Goal: Information Seeking & Learning: Learn about a topic

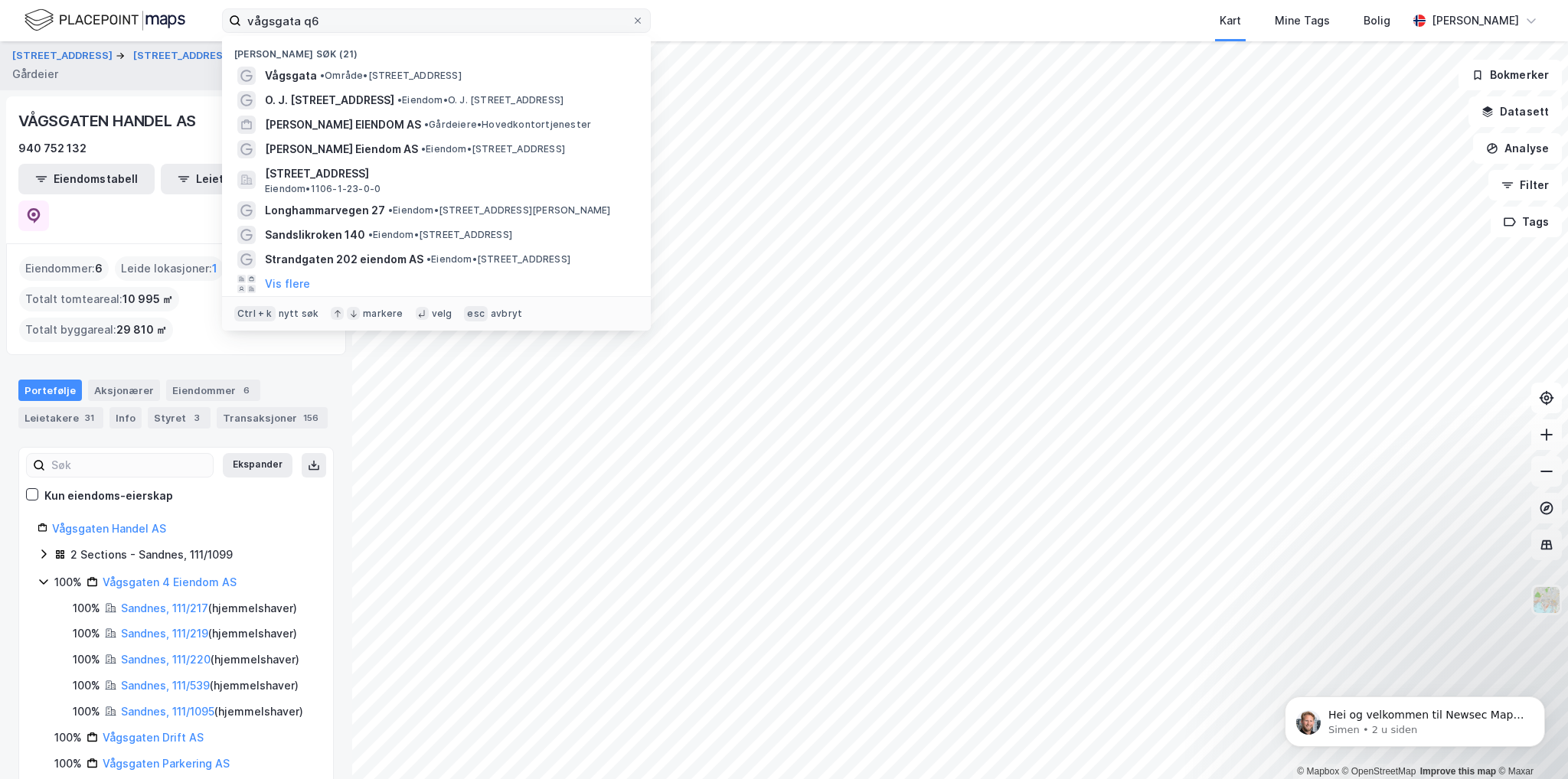
click at [321, 16] on input "vågsgata q6" at bounding box center [436, 21] width 390 height 23
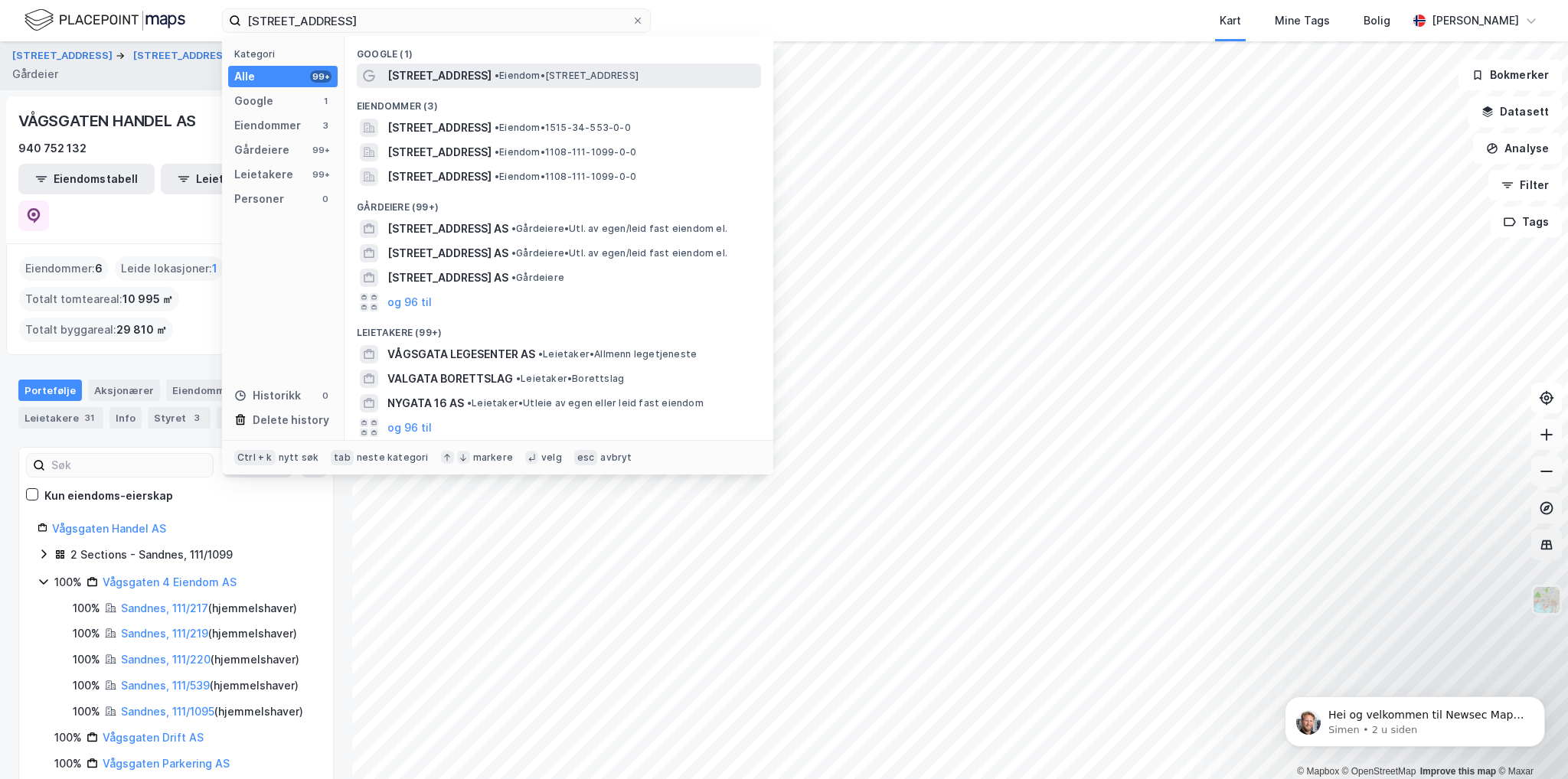
type input "[STREET_ADDRESS]"
click at [482, 66] on div "[STREET_ADDRESS] • Eiendom • [STREET_ADDRESS]" at bounding box center [572, 76] width 370 height 18
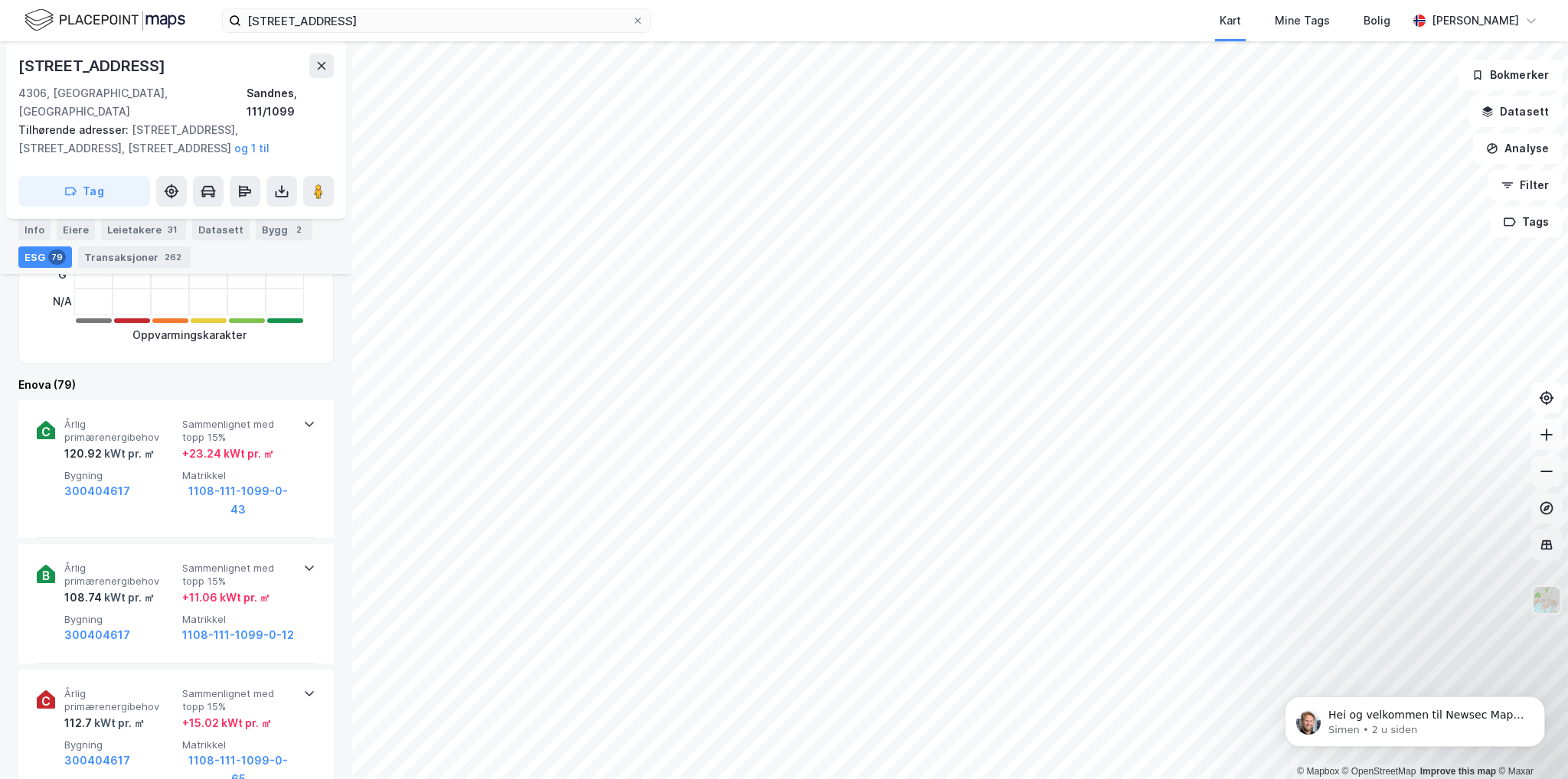
scroll to position [535, 0]
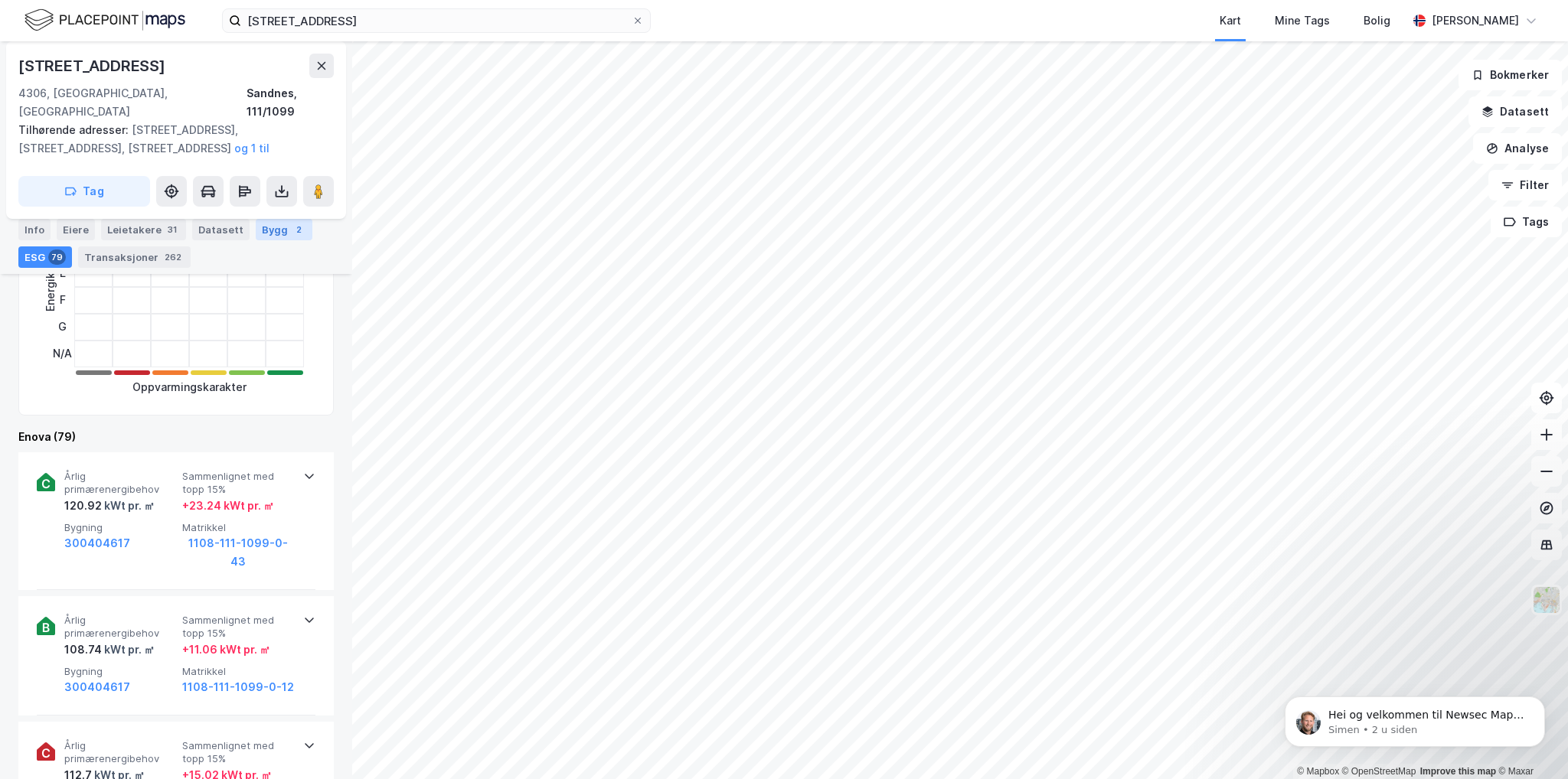
click at [291, 233] on div "2" at bounding box center [298, 229] width 16 height 16
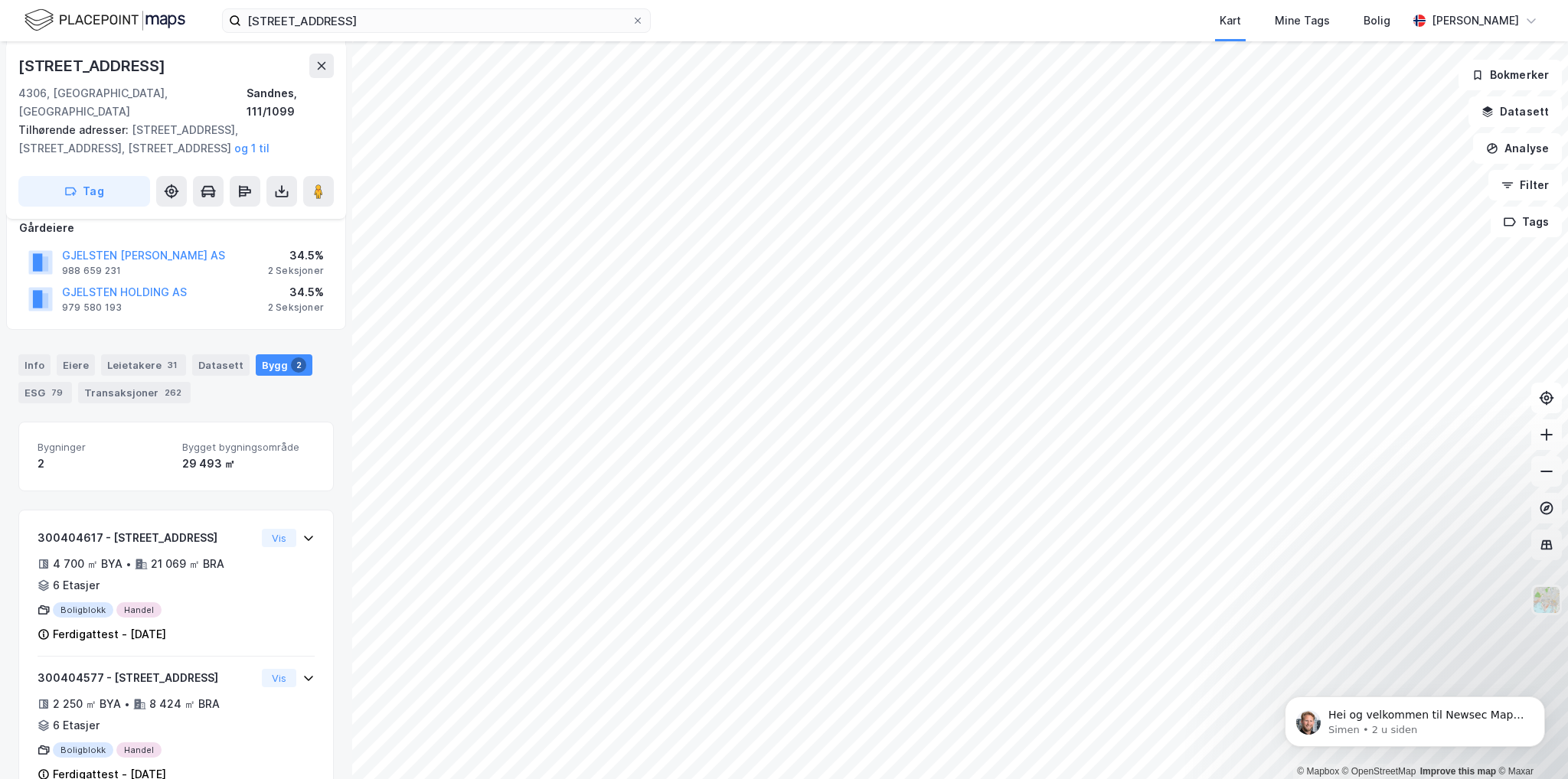
scroll to position [218, 0]
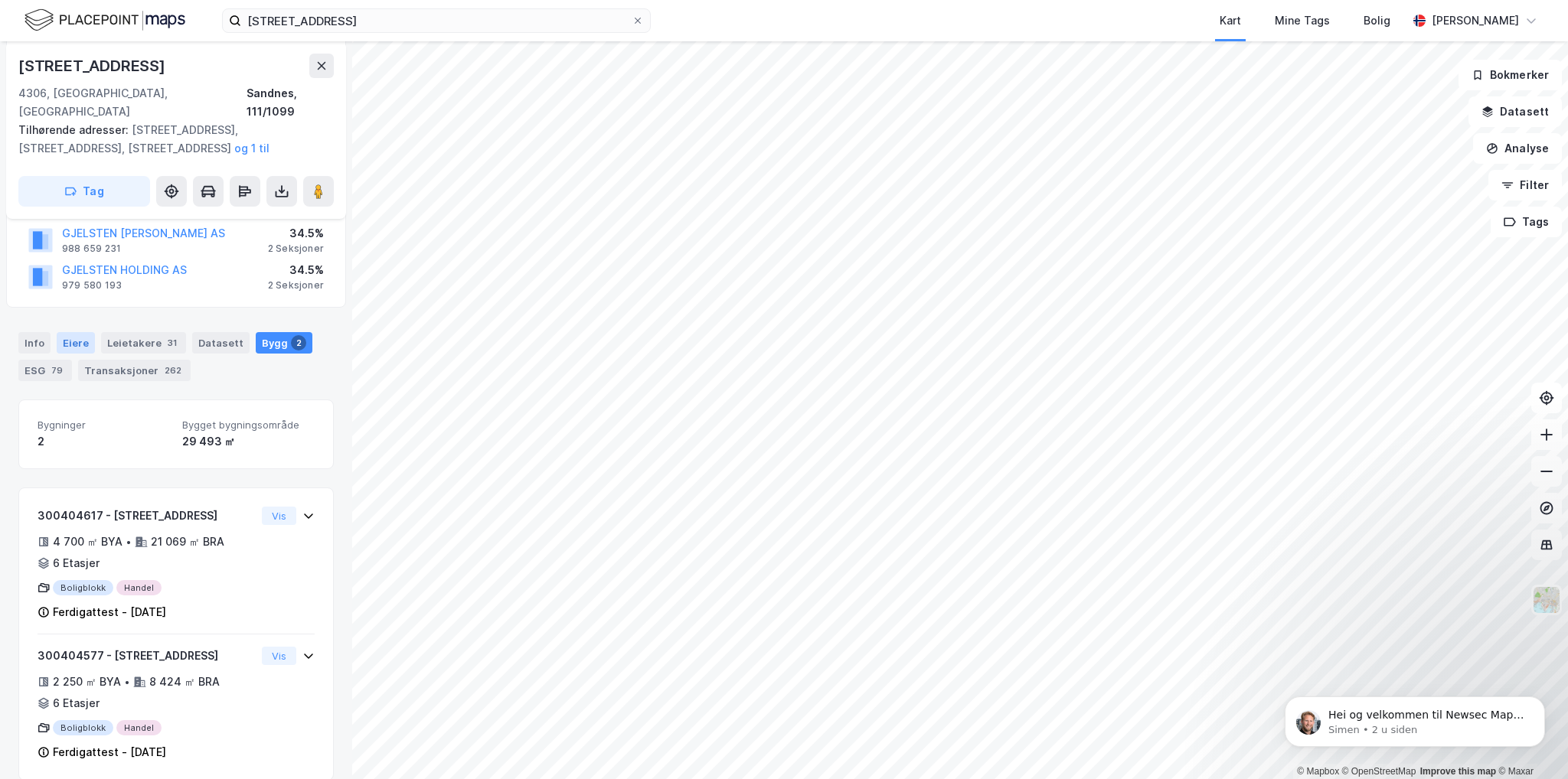
click at [80, 332] on div "Eiere" at bounding box center [76, 342] width 39 height 21
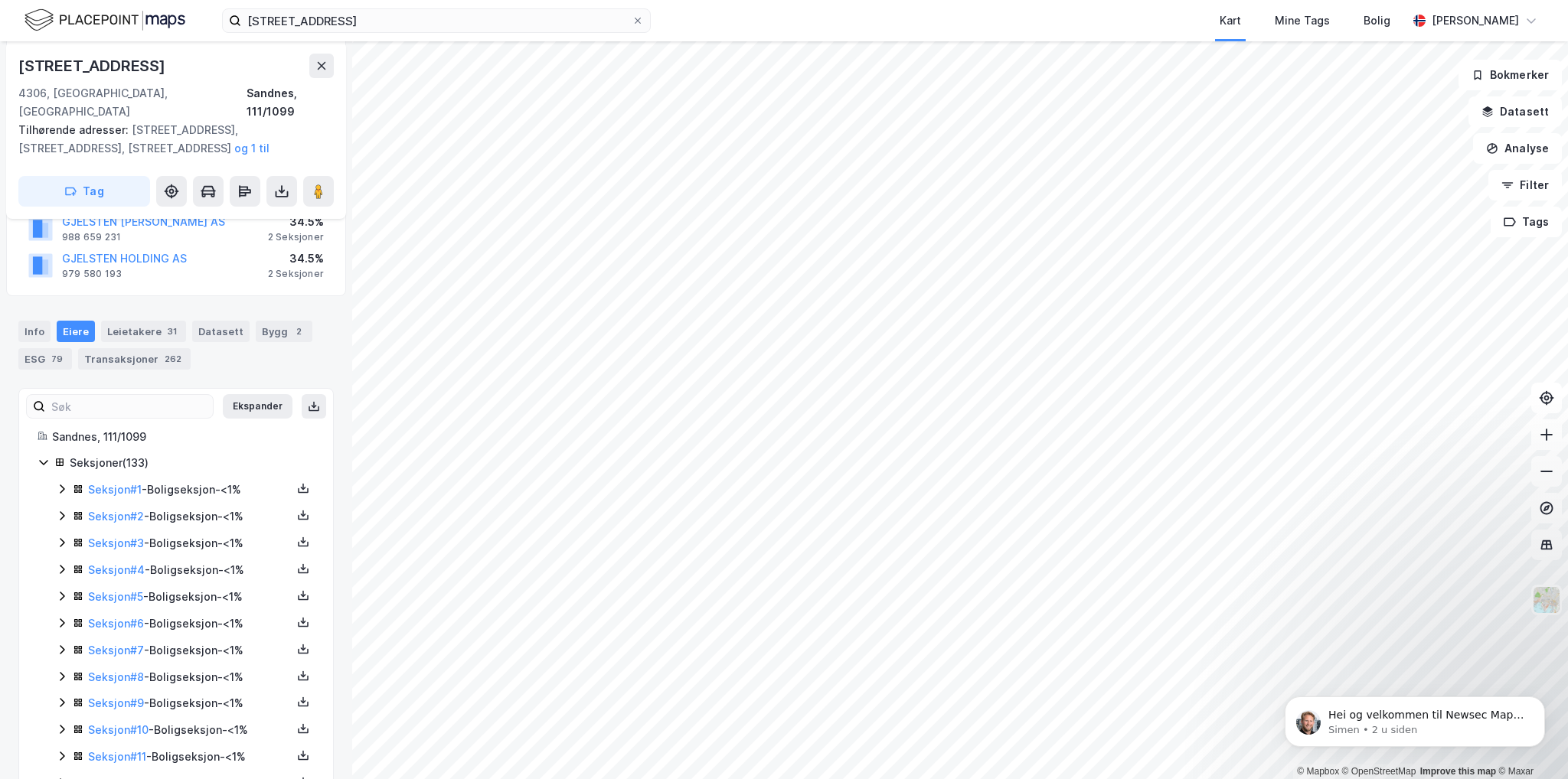
scroll to position [153, 0]
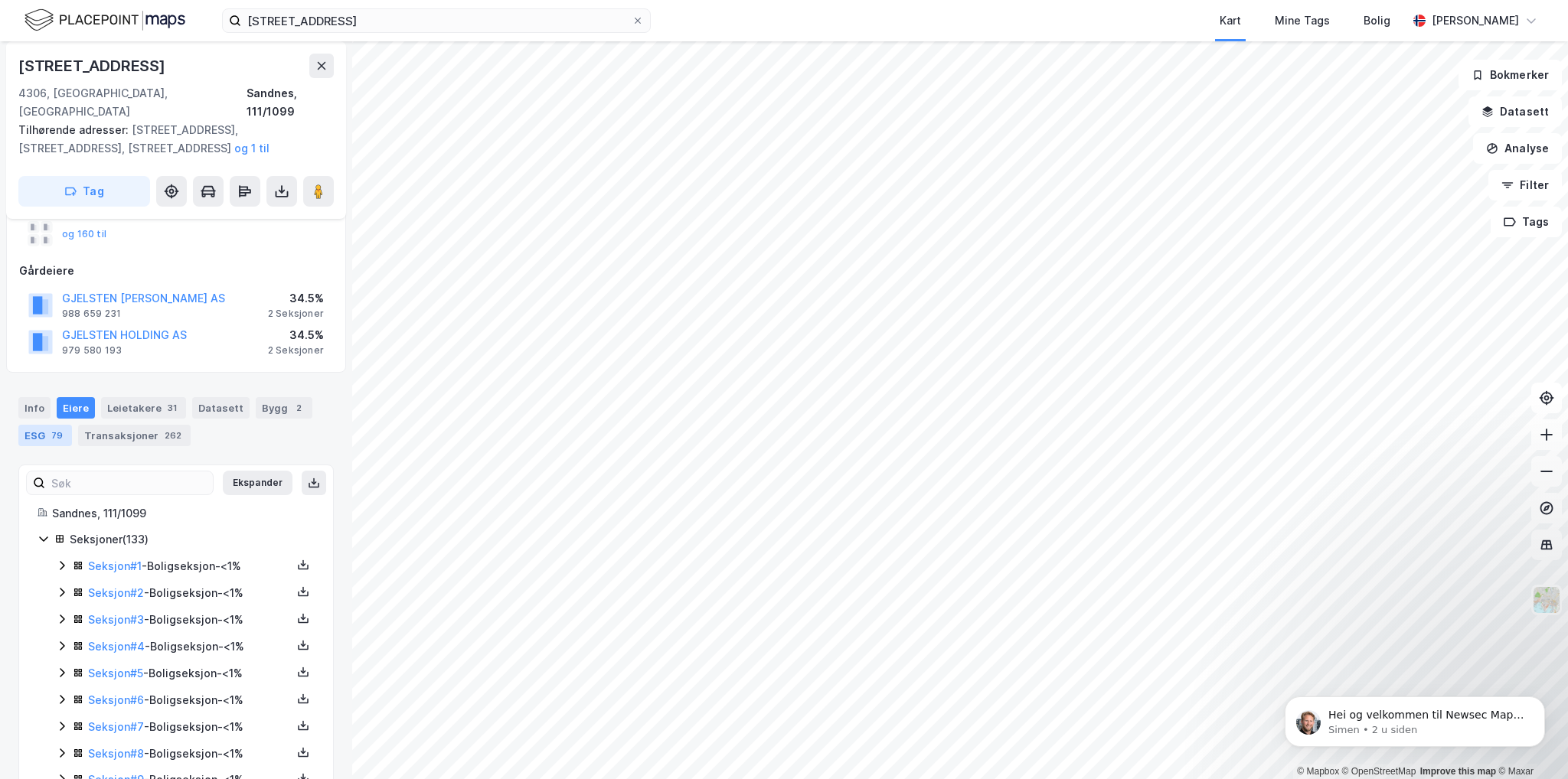
click at [43, 424] on div "ESG 79" at bounding box center [44, 435] width 53 height 21
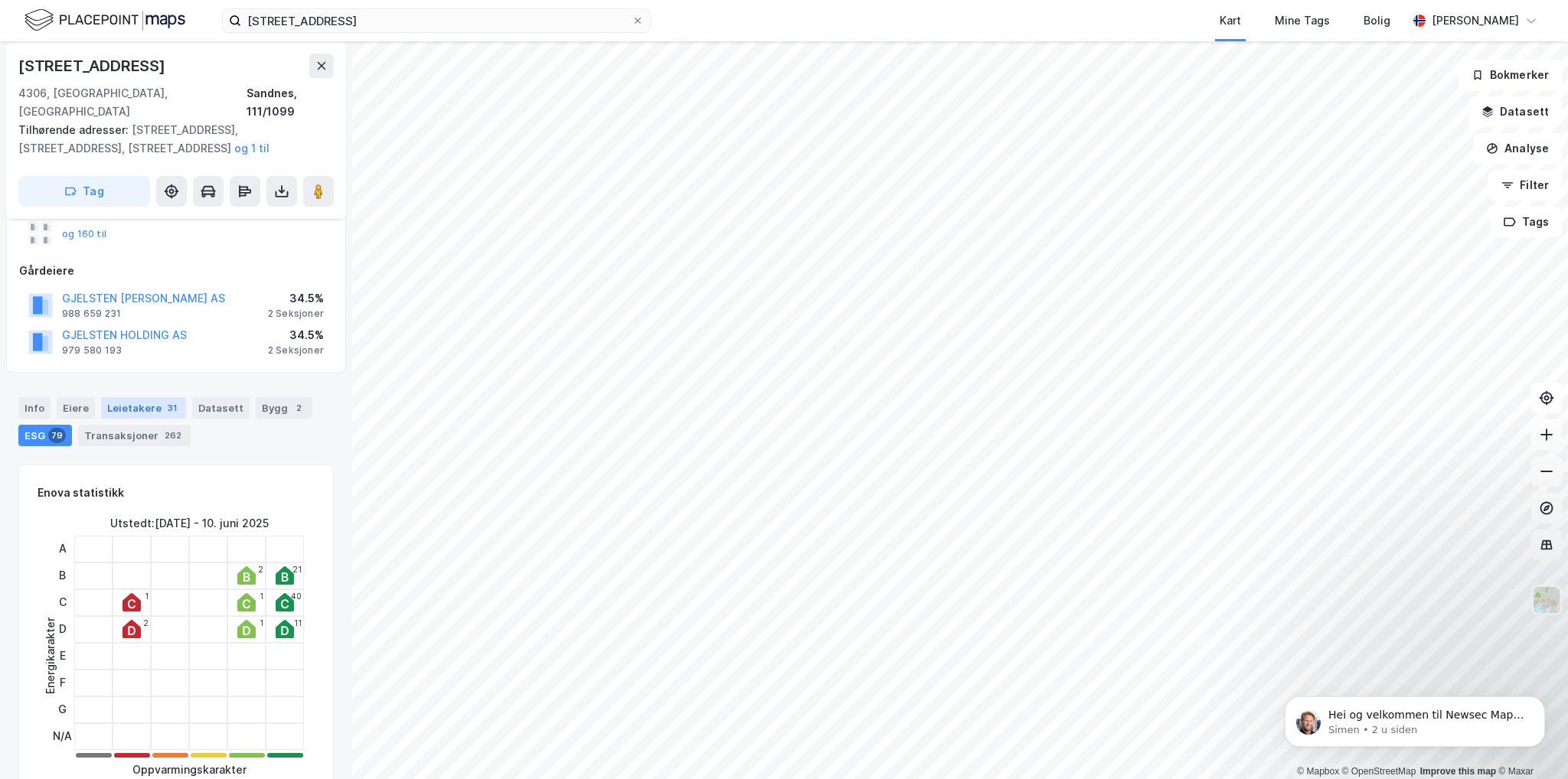
click at [164, 400] on div "31" at bounding box center [172, 407] width 16 height 16
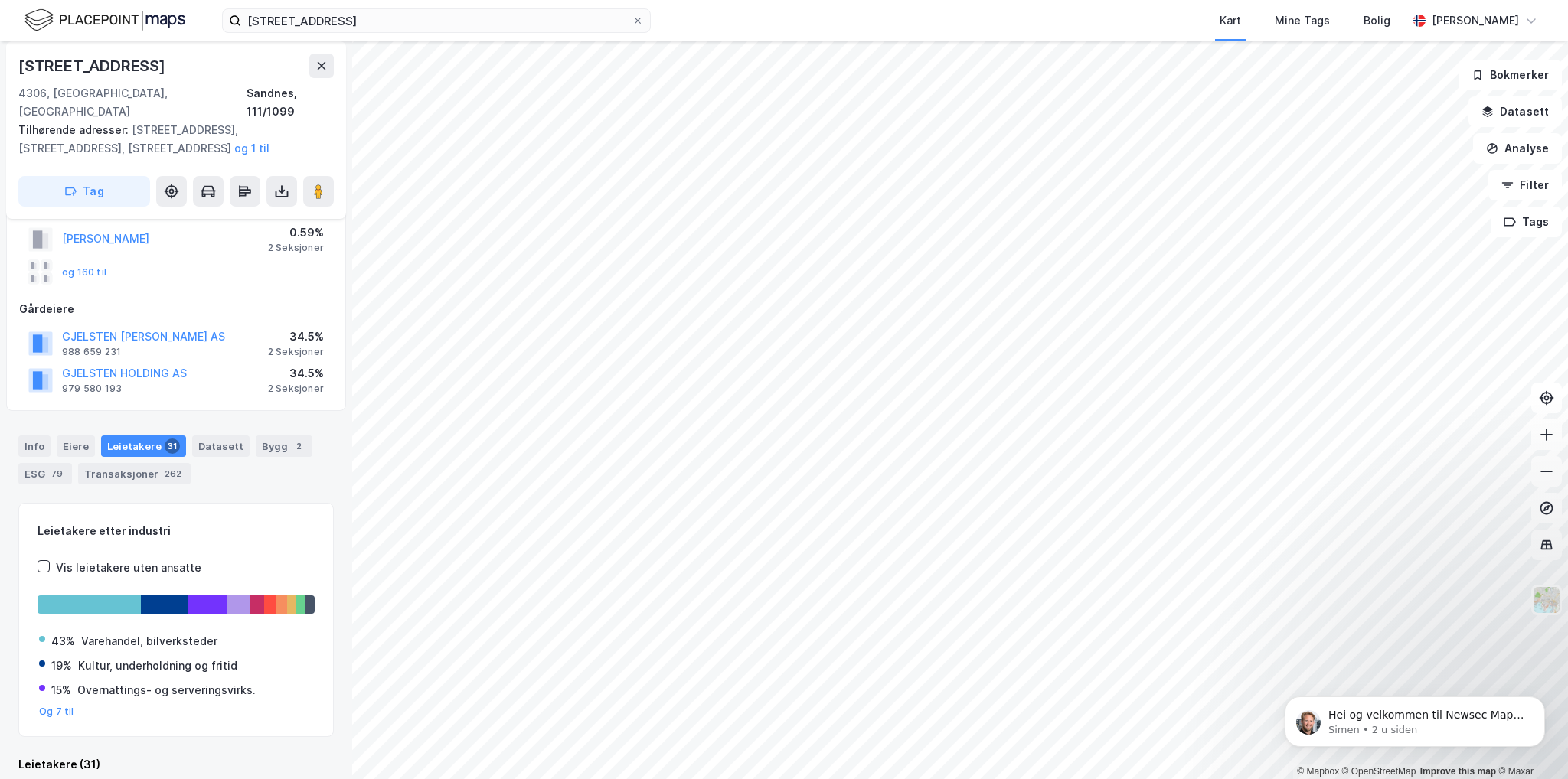
scroll to position [153, 0]
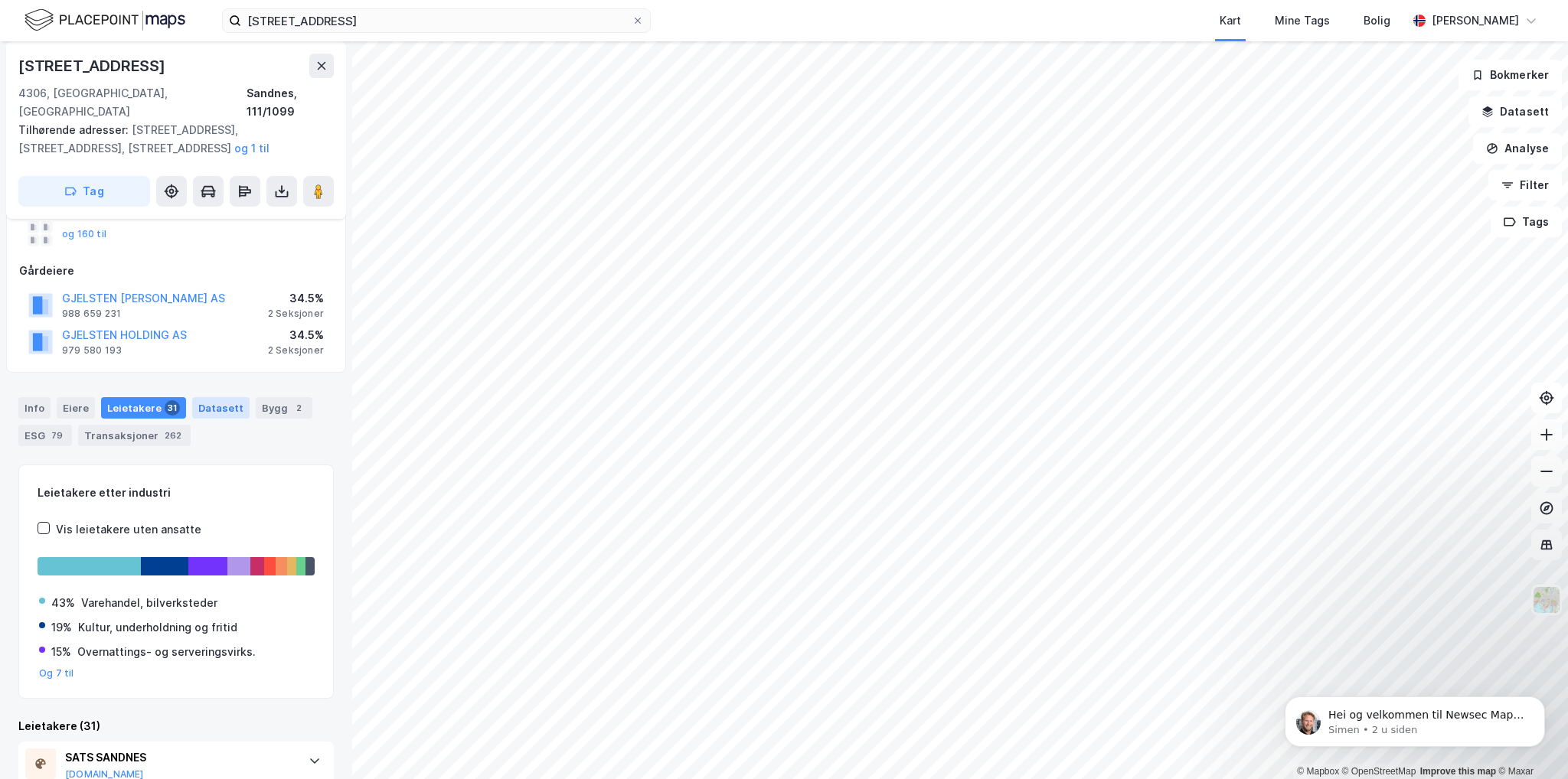
click at [223, 397] on div "Datasett" at bounding box center [221, 408] width 57 height 21
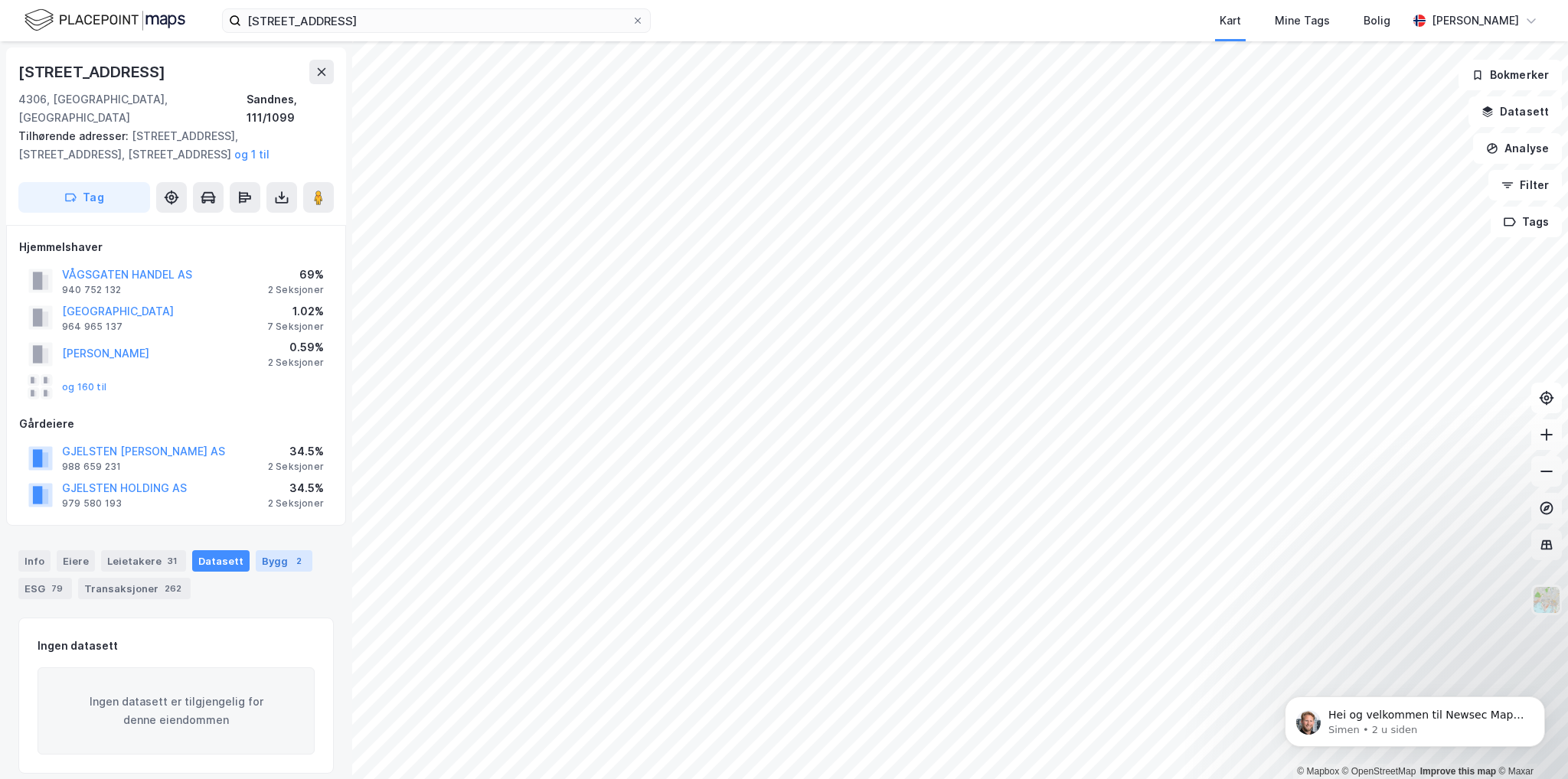
click at [266, 550] on div "Bygg 2" at bounding box center [283, 561] width 57 height 21
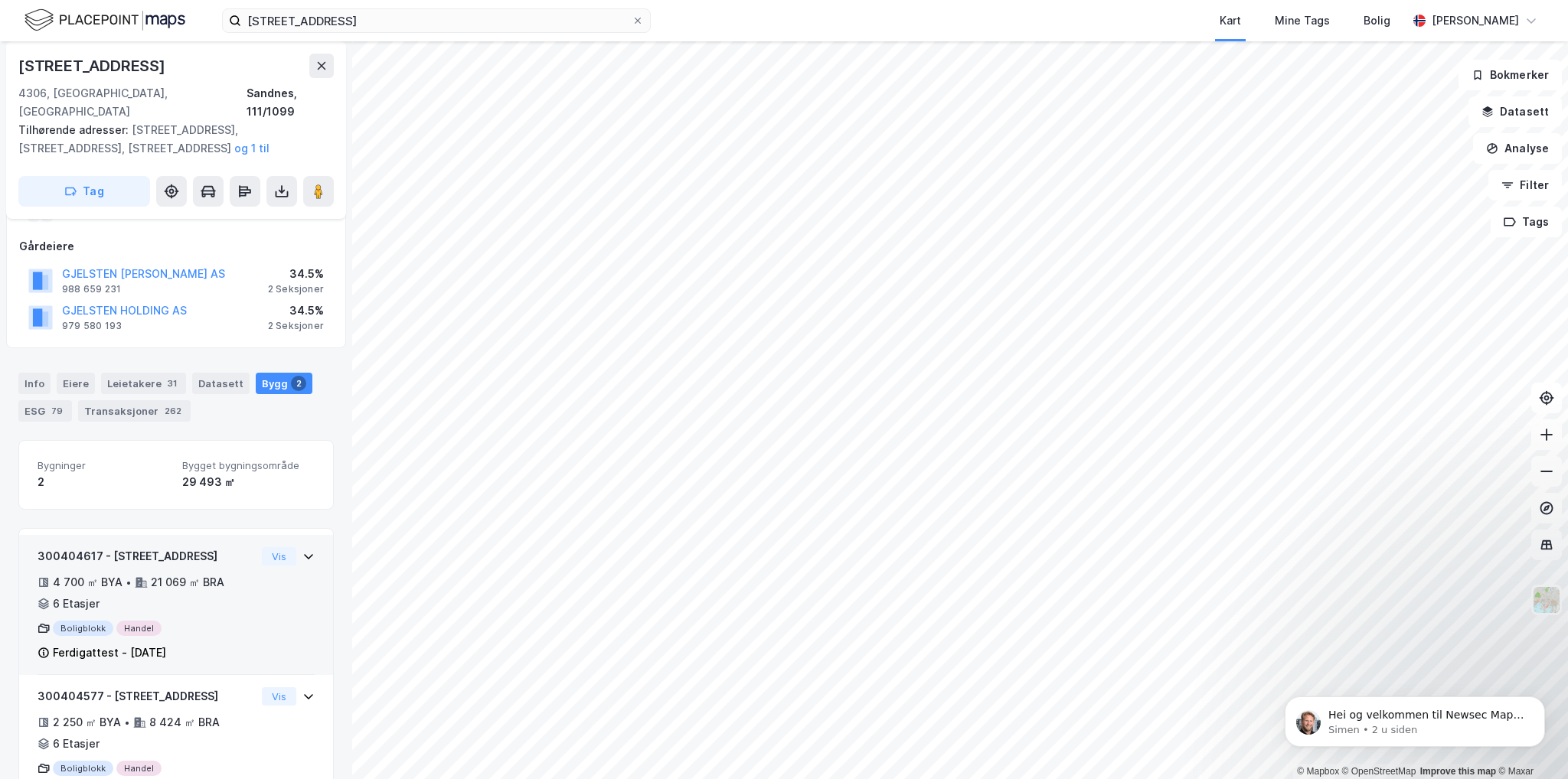
scroll to position [218, 0]
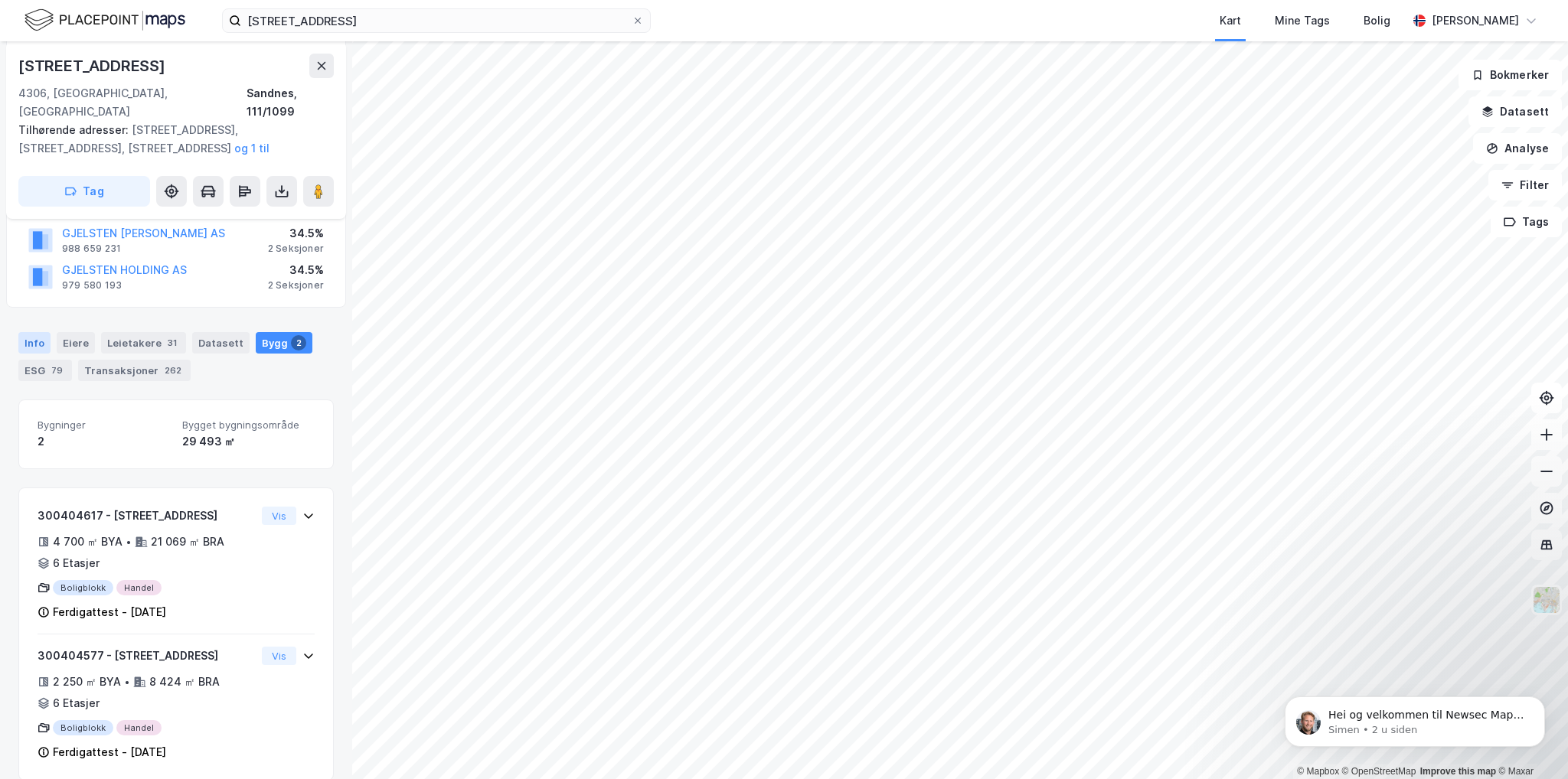
click at [31, 332] on div "Info" at bounding box center [34, 342] width 32 height 21
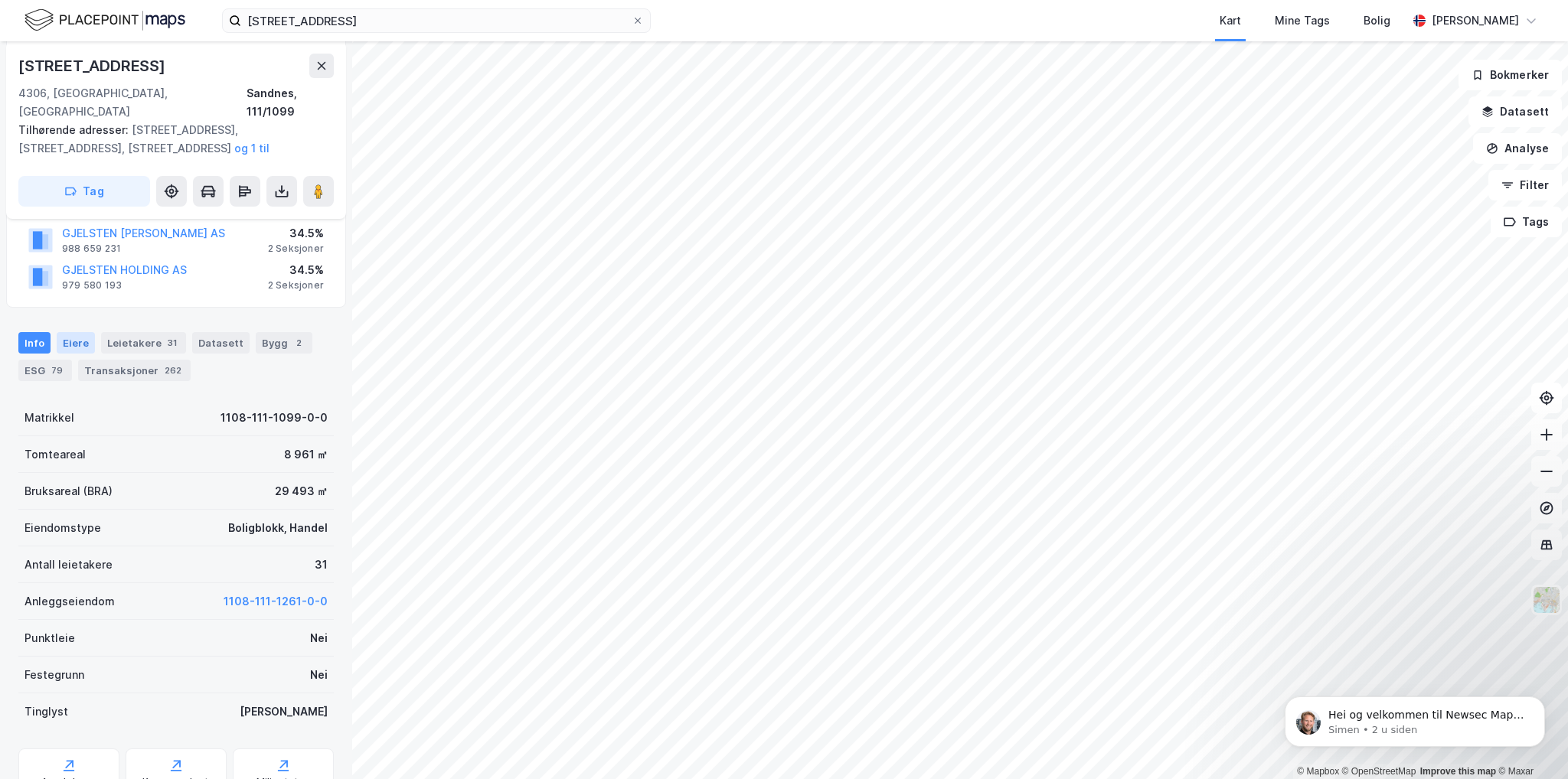
click at [70, 332] on div "Eiere" at bounding box center [76, 342] width 39 height 21
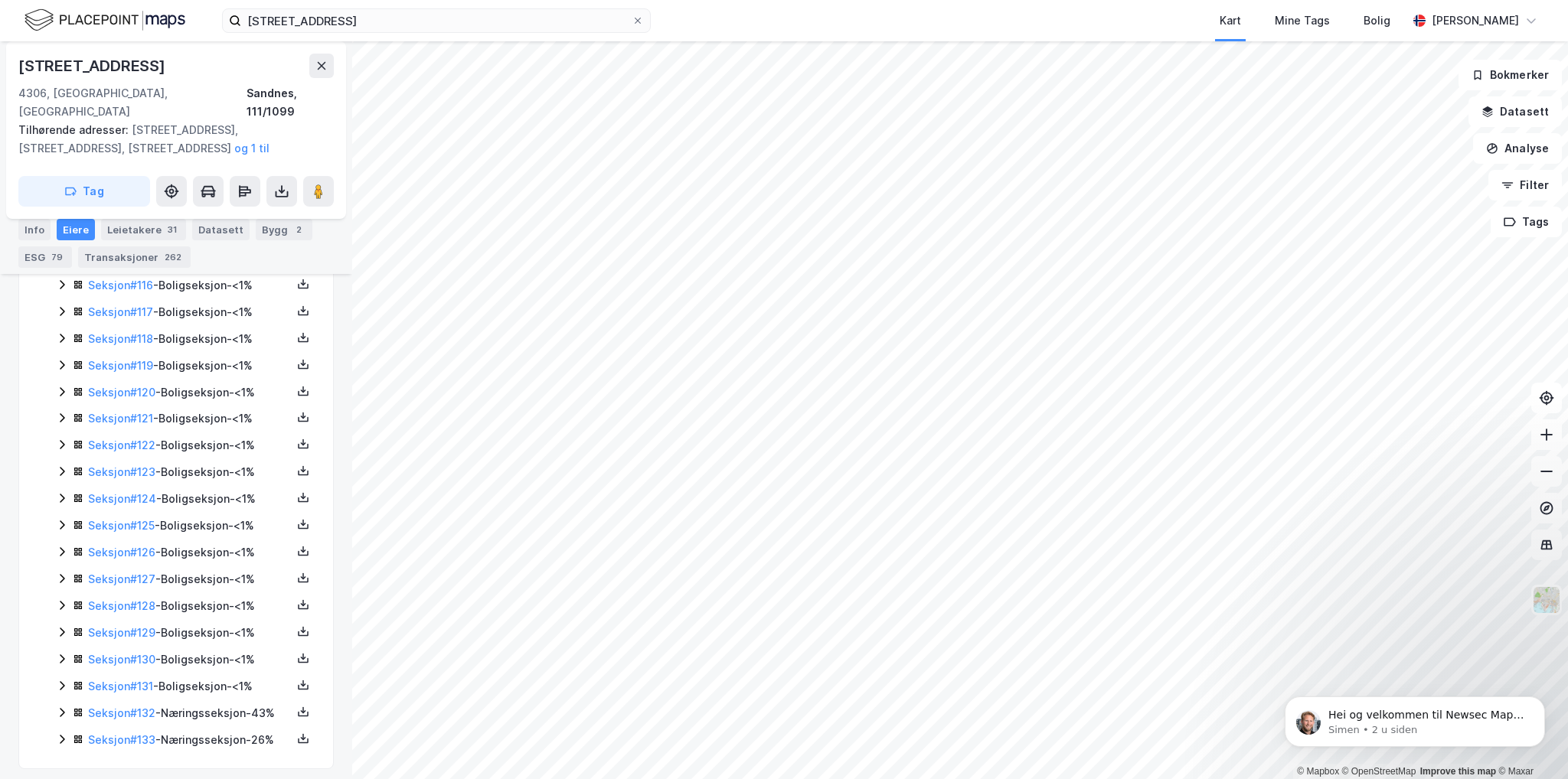
scroll to position [3552, 0]
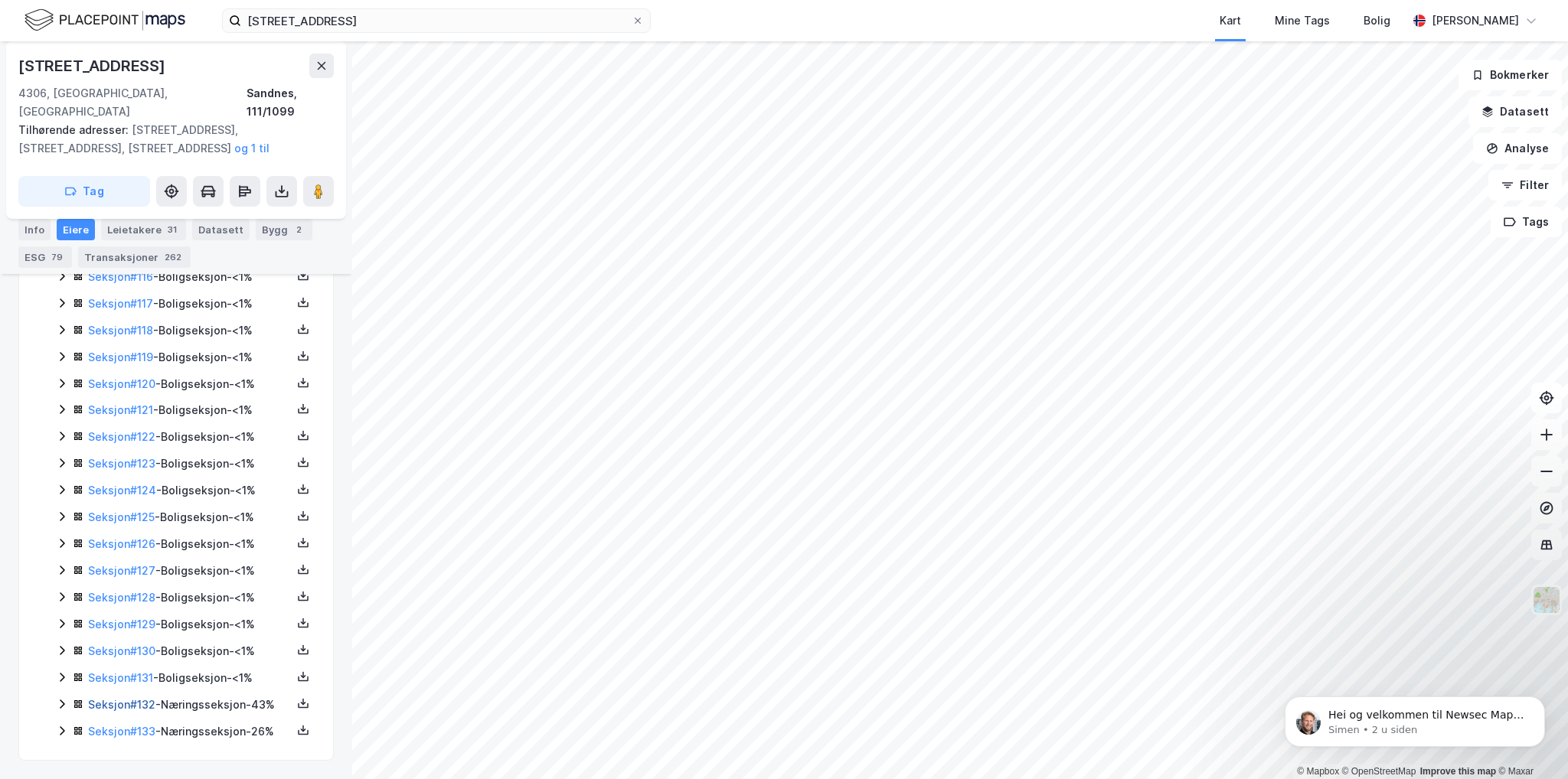
click at [118, 698] on link "Seksjon # 132" at bounding box center [122, 704] width 67 height 13
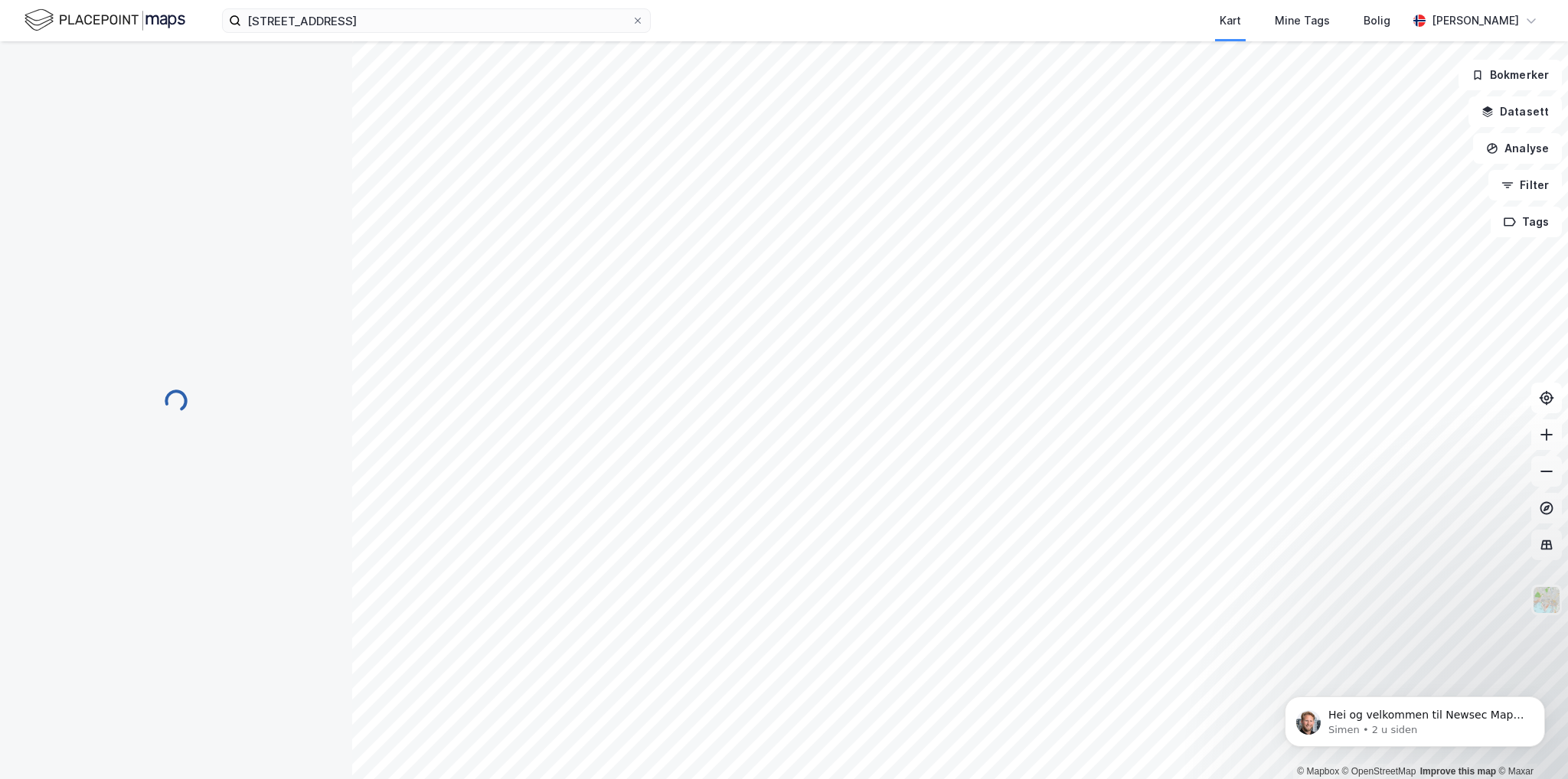
scroll to position [159, 0]
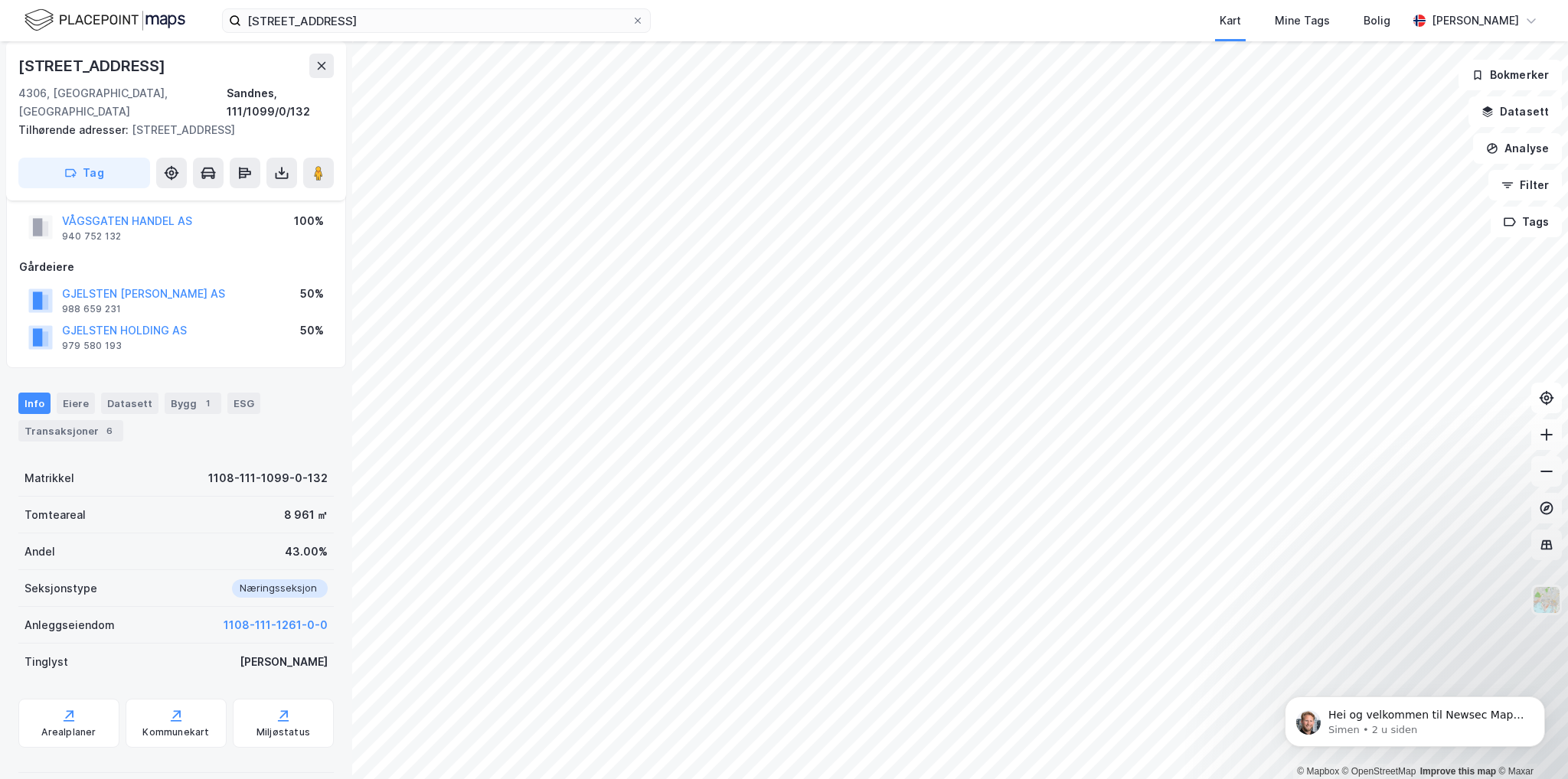
click at [239, 396] on div "Info Eiere Datasett Bygg 1 ESG Transaksjoner 6" at bounding box center [176, 417] width 315 height 49
click at [239, 392] on div "ESG" at bounding box center [244, 403] width 33 height 21
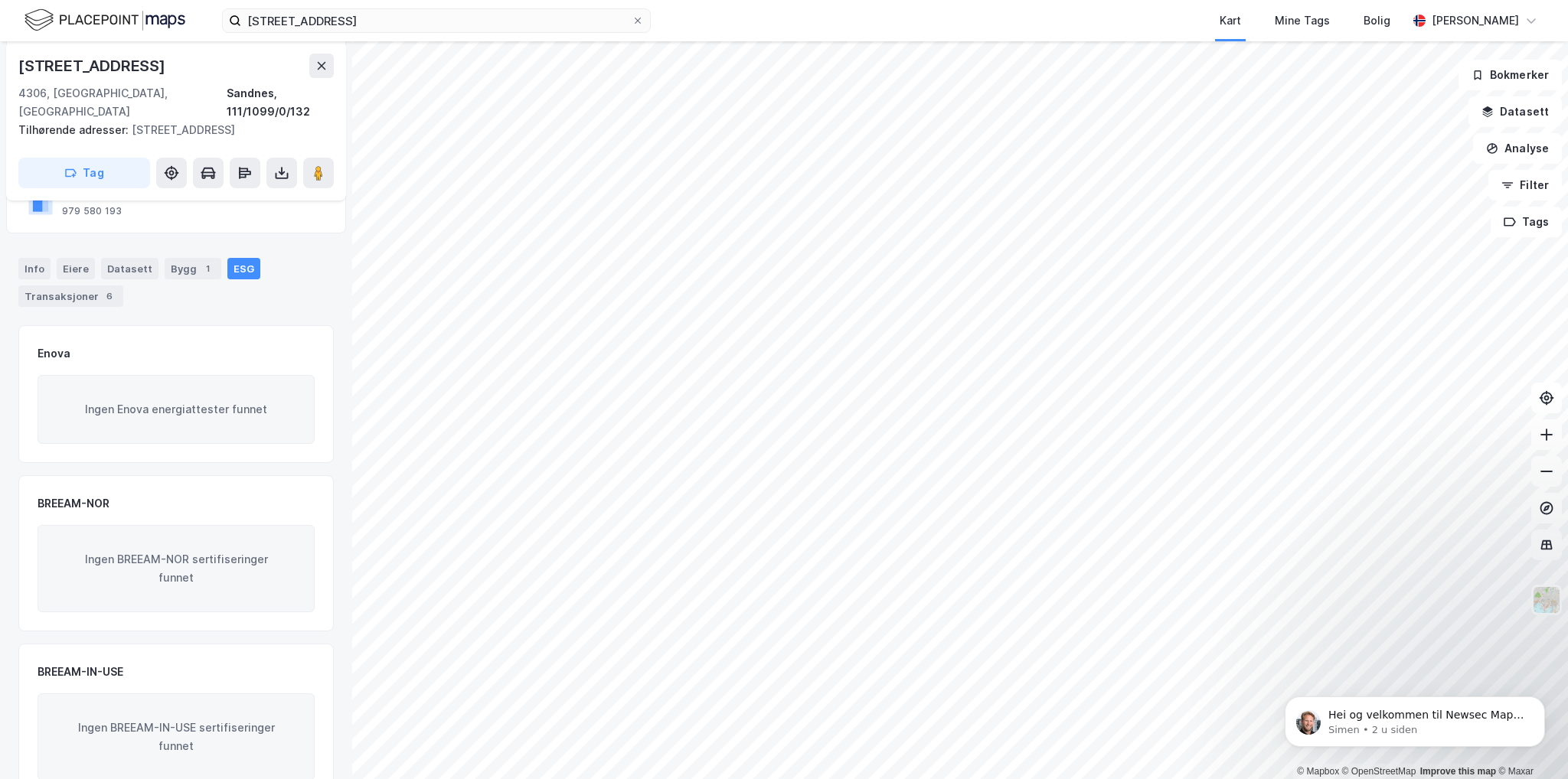
scroll to position [306, 0]
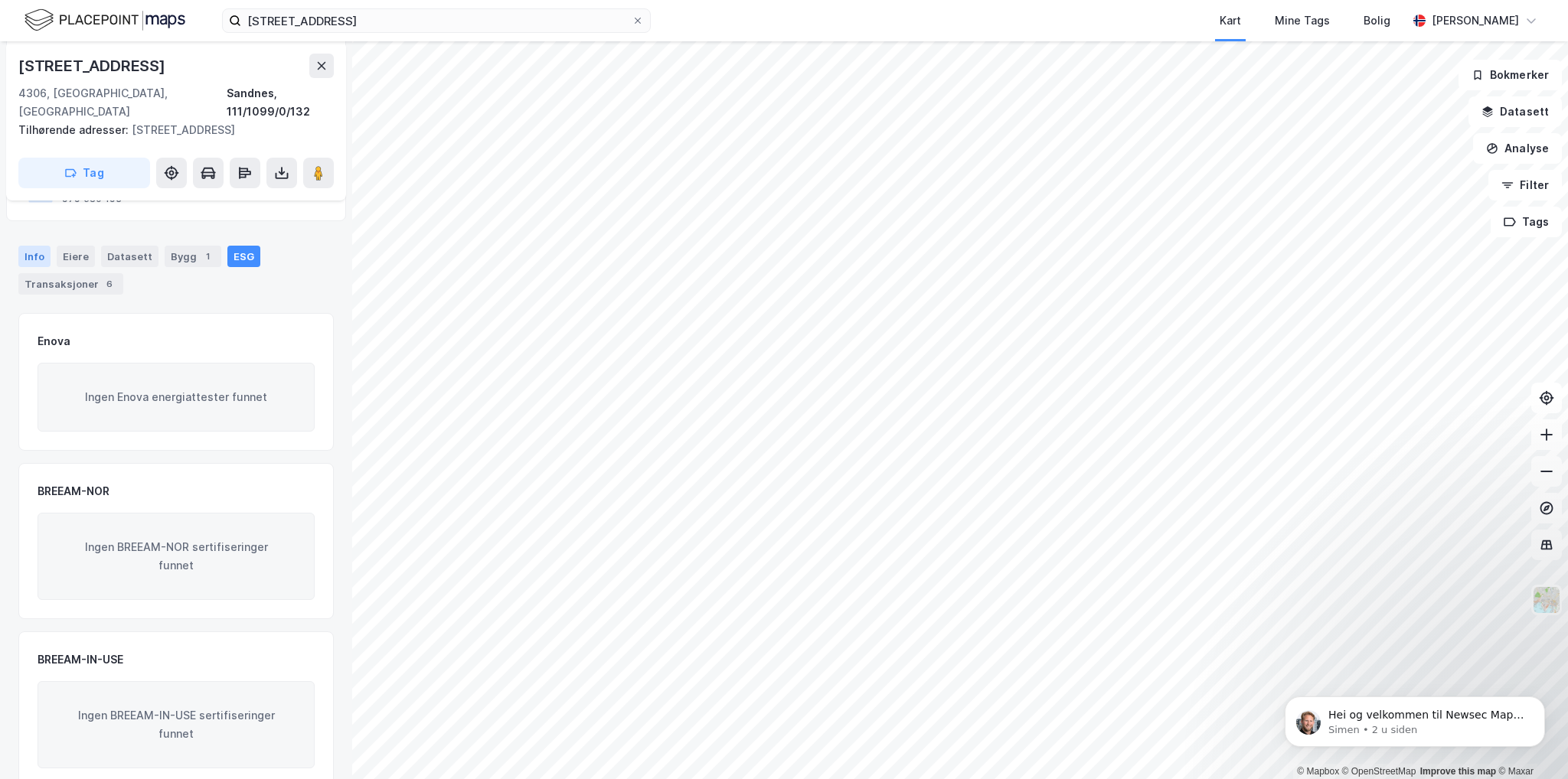
click at [30, 245] on div "Info" at bounding box center [34, 256] width 32 height 21
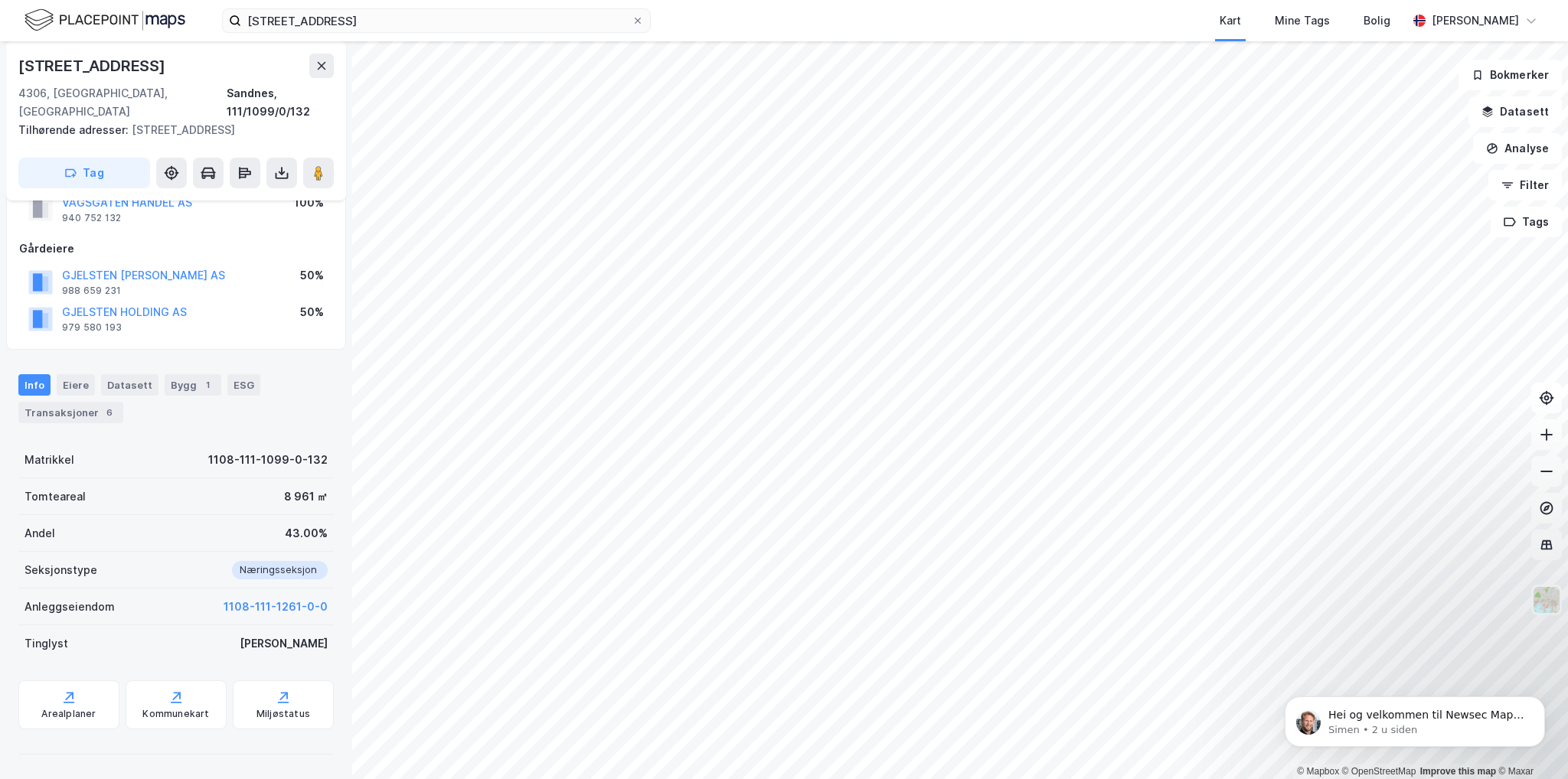
scroll to position [159, 0]
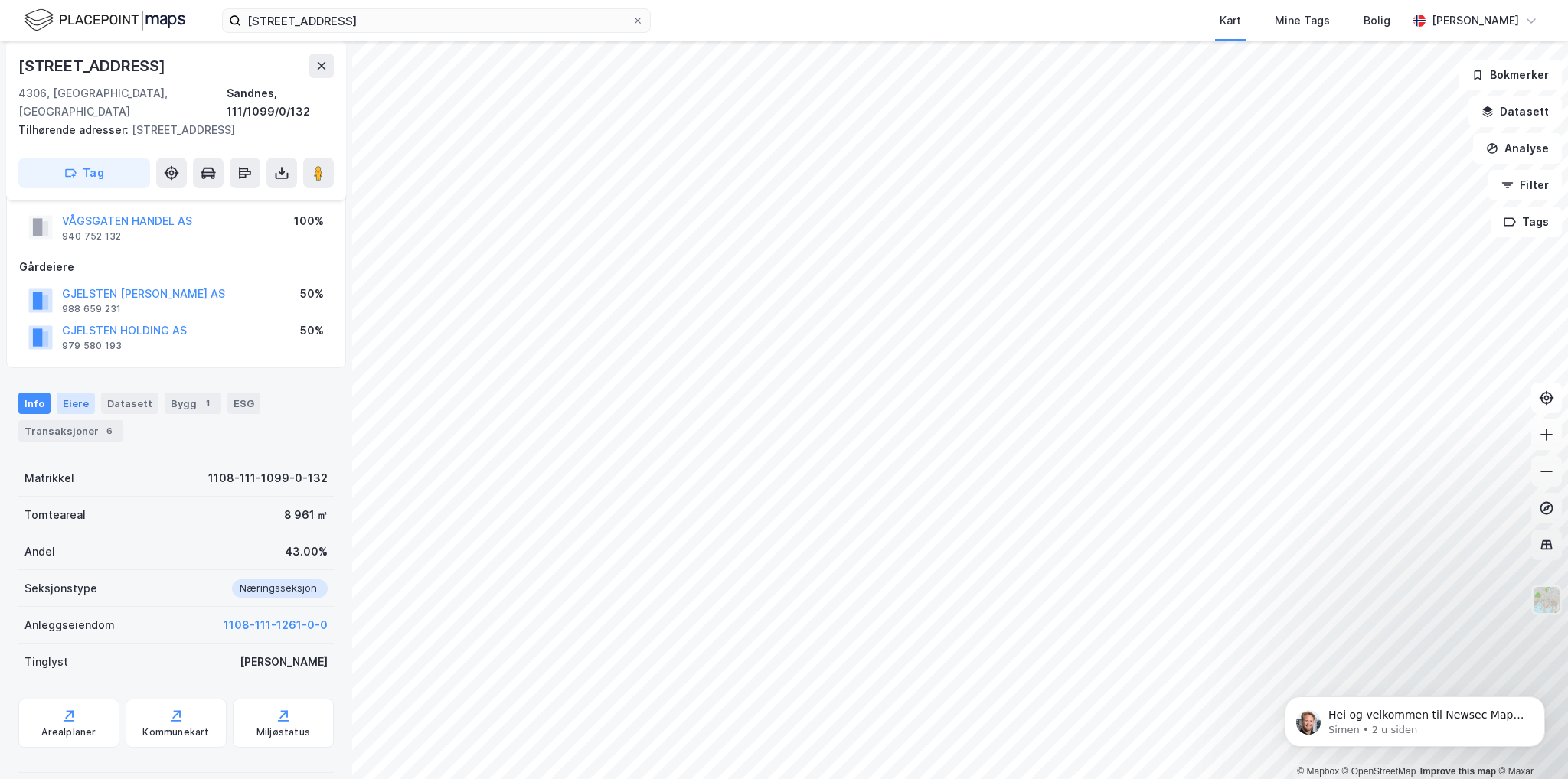
click at [80, 392] on div "Eiere" at bounding box center [76, 403] width 39 height 21
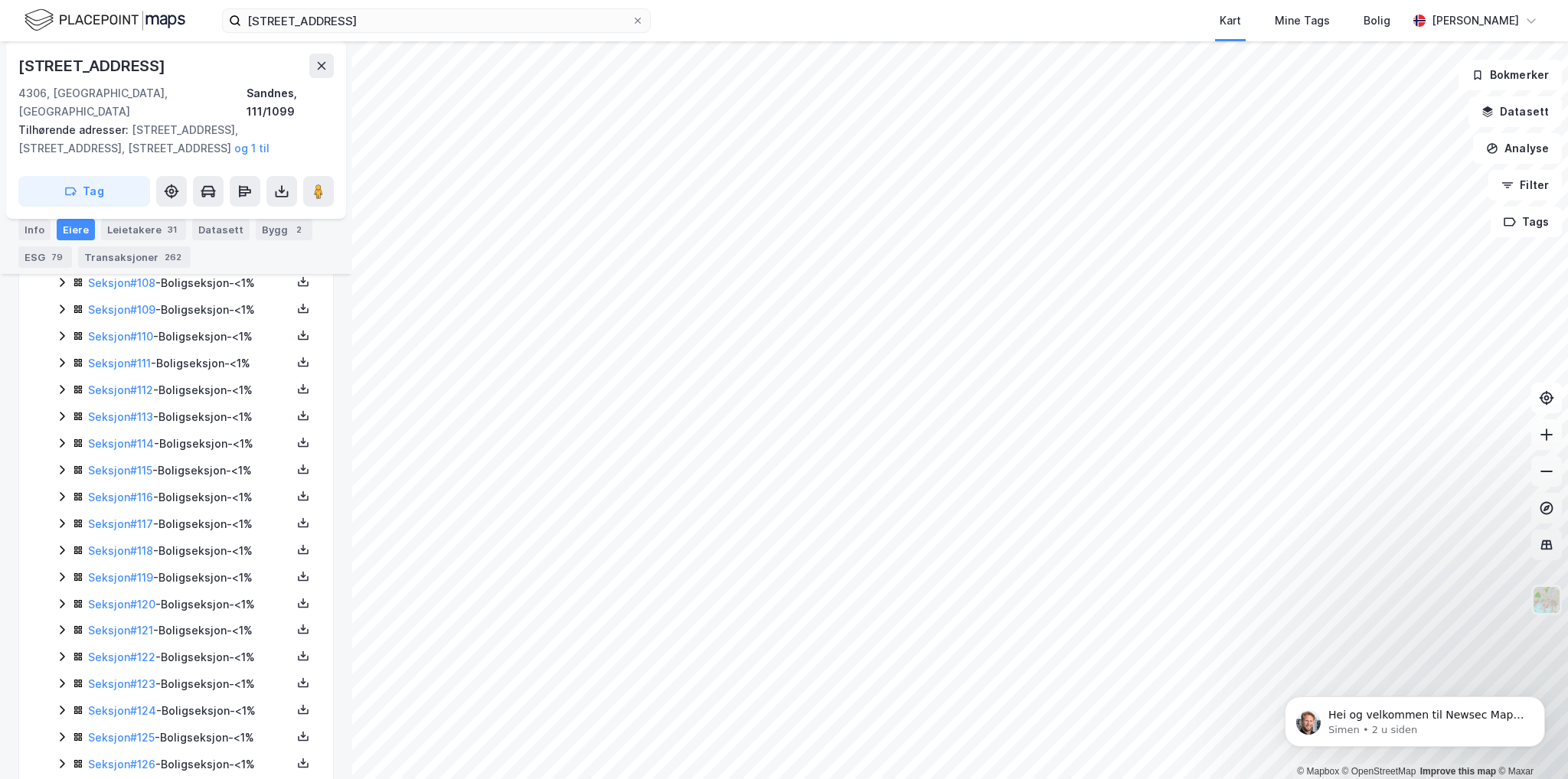
scroll to position [3552, 0]
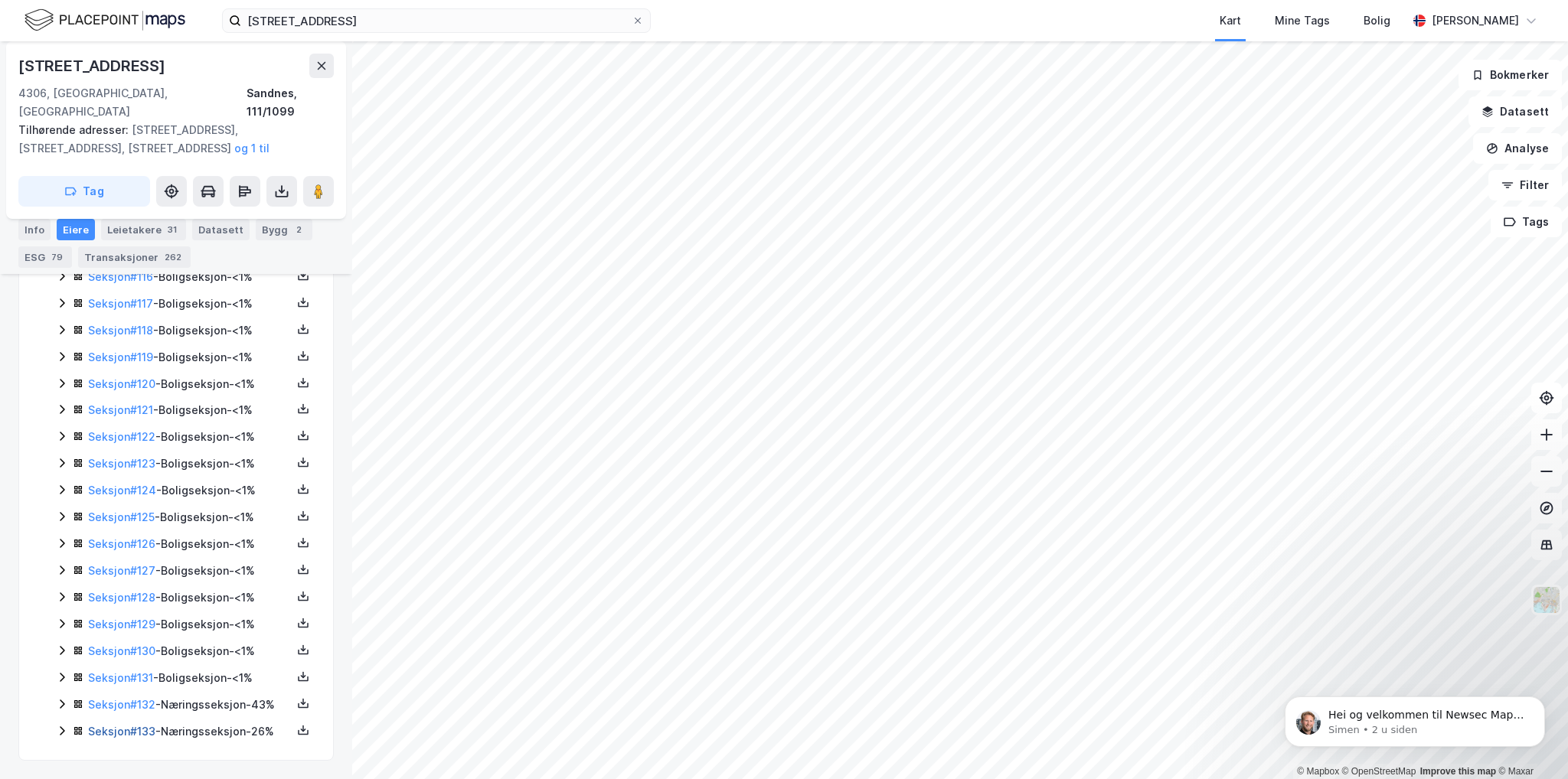
click at [140, 725] on link "Seksjon # 133" at bounding box center [122, 731] width 67 height 13
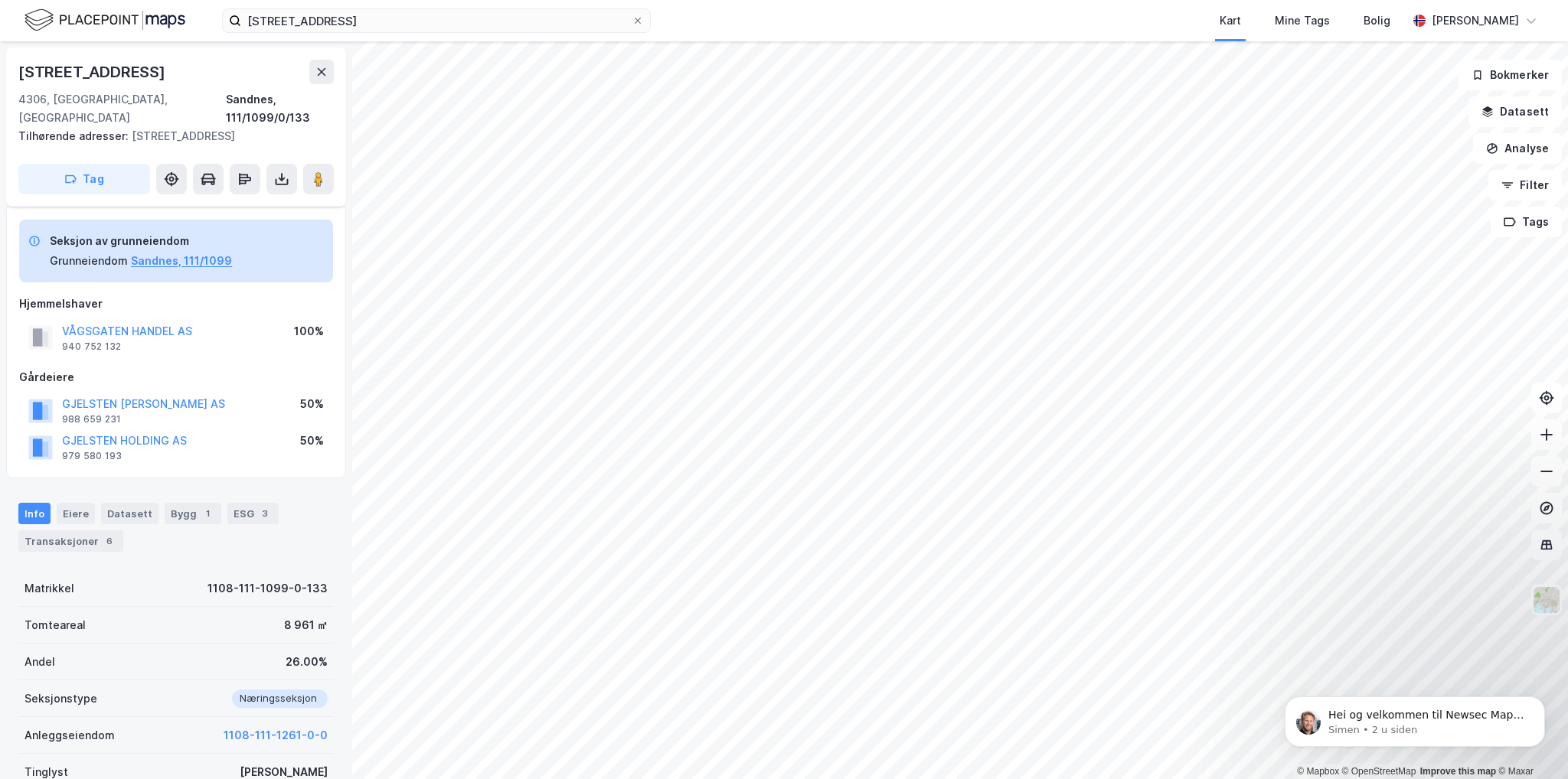
scroll to position [159, 0]
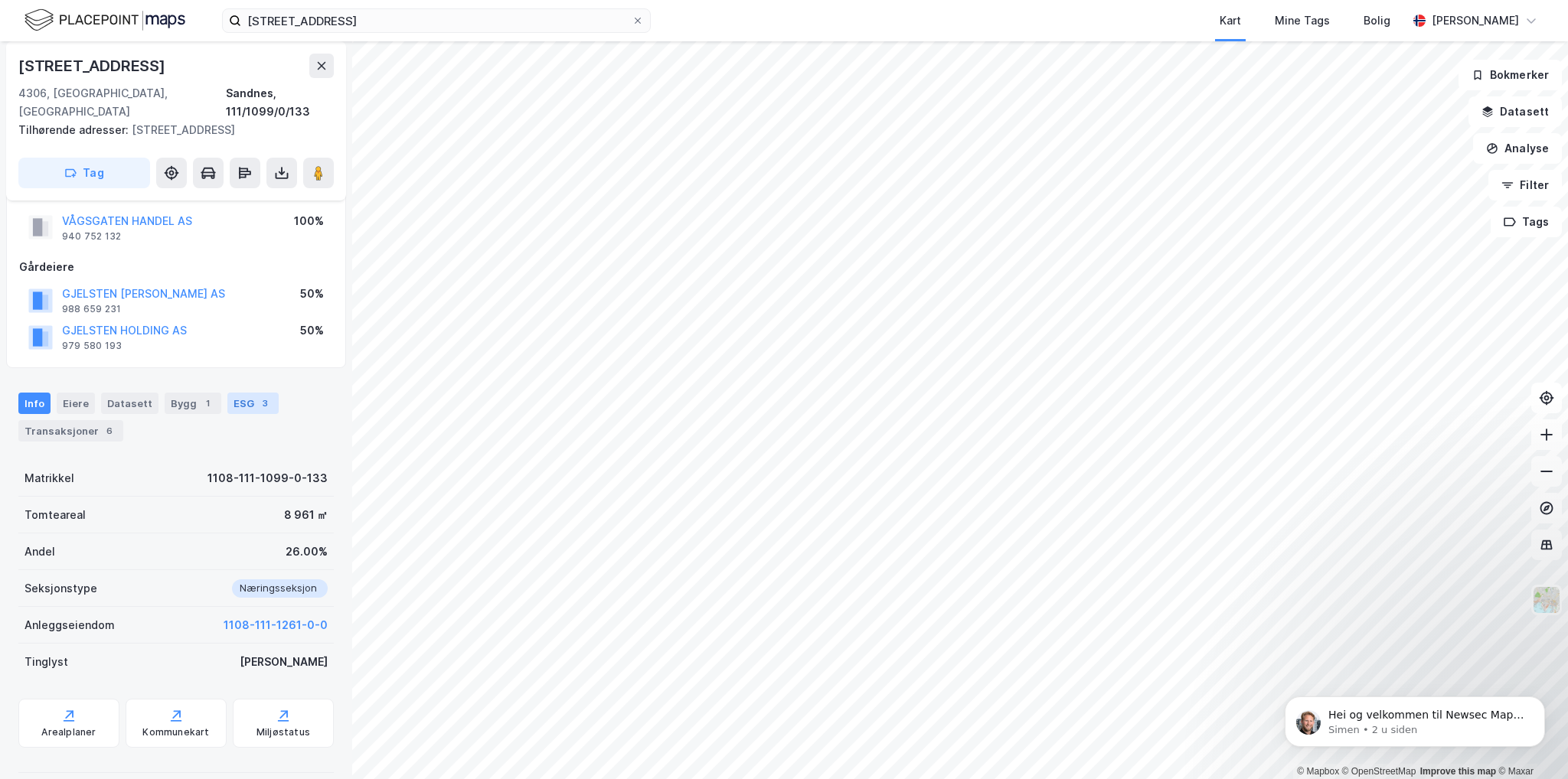
click at [263, 396] on div "3" at bounding box center [264, 403] width 16 height 16
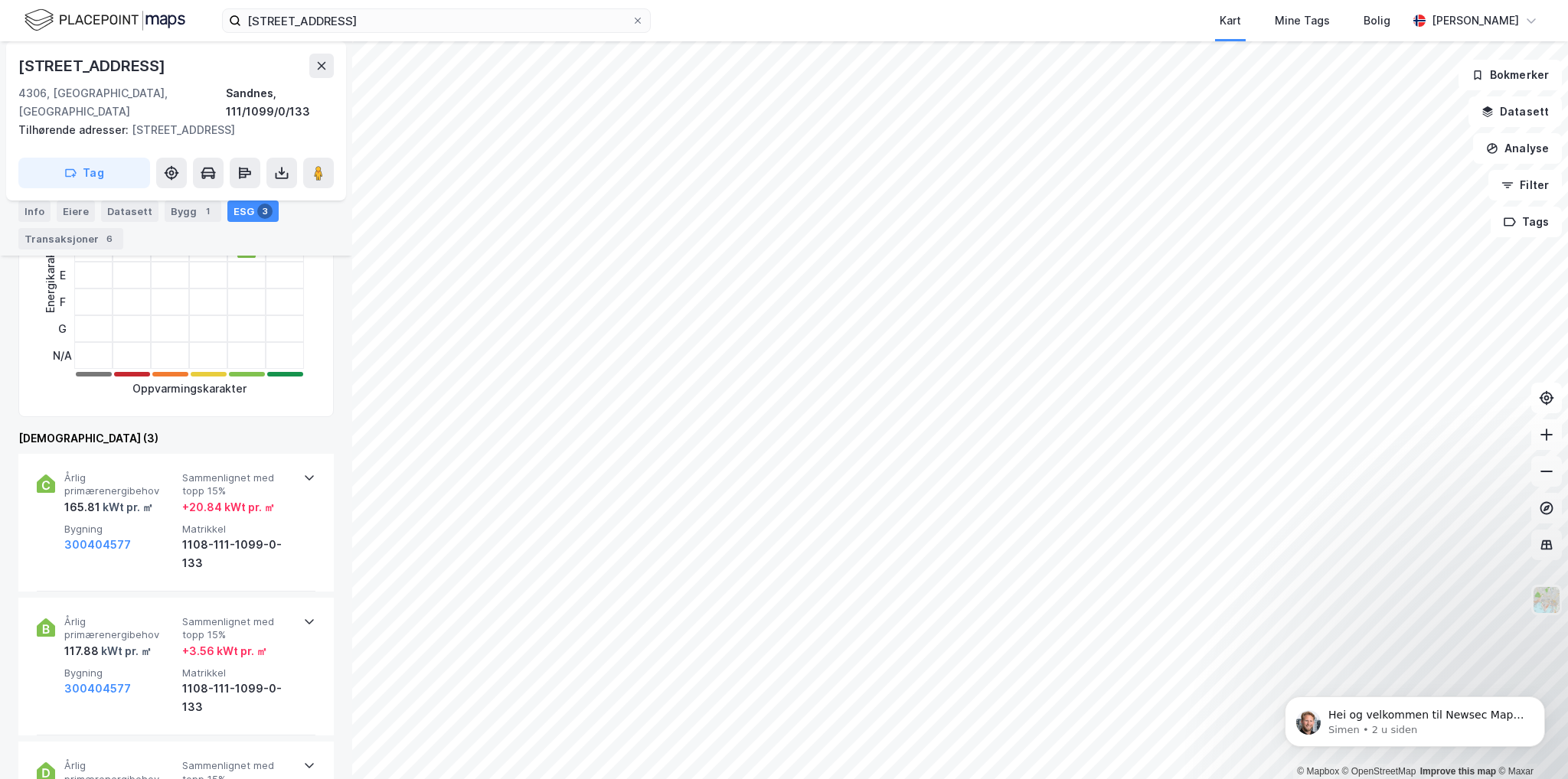
scroll to position [689, 0]
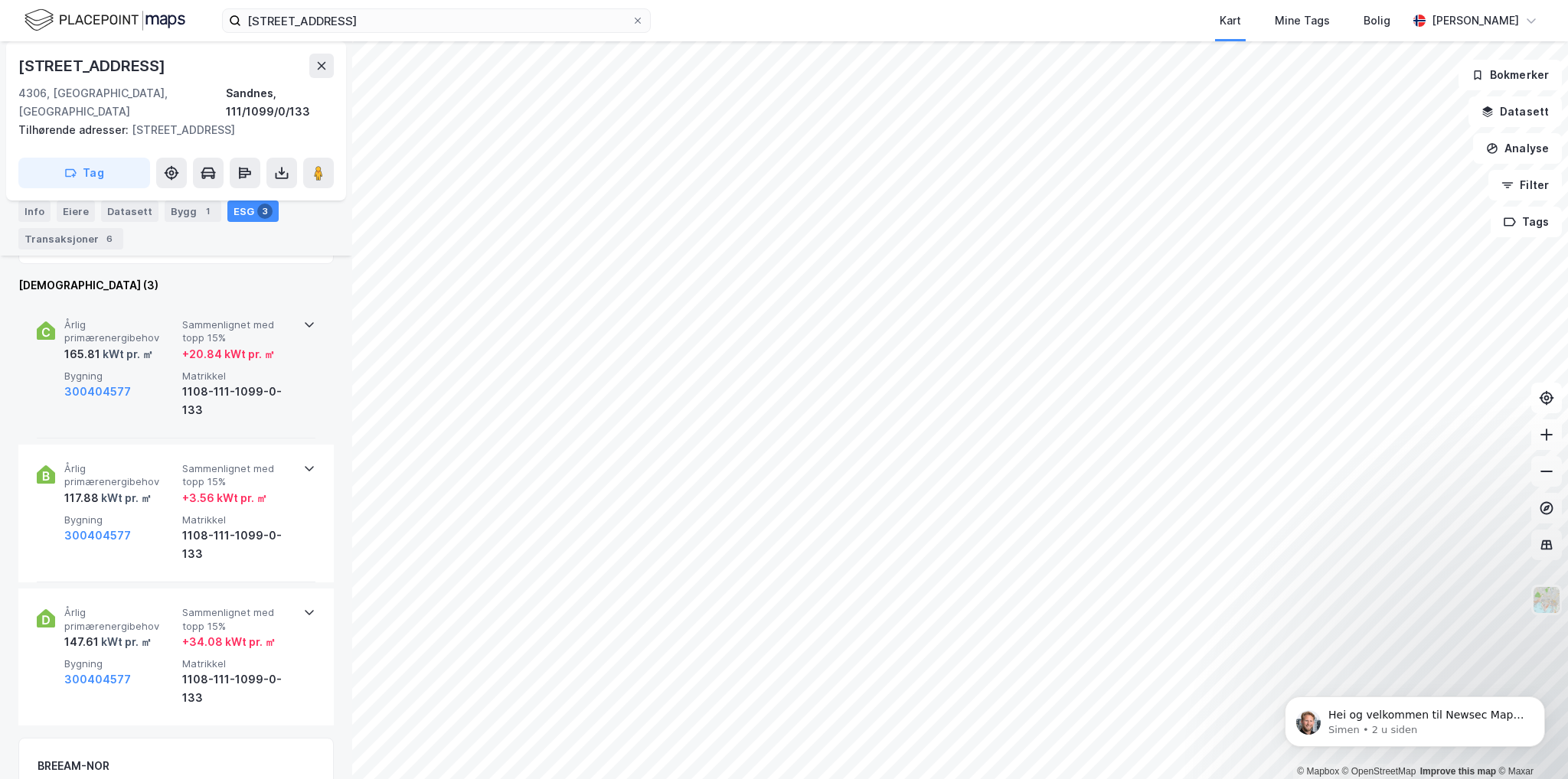
click at [303, 313] on div "Årlig primærenergibehov 165.81 kWt pr. ㎡ Sammenlignet med [PERSON_NAME] 15% + 2…" at bounding box center [176, 369] width 278 height 138
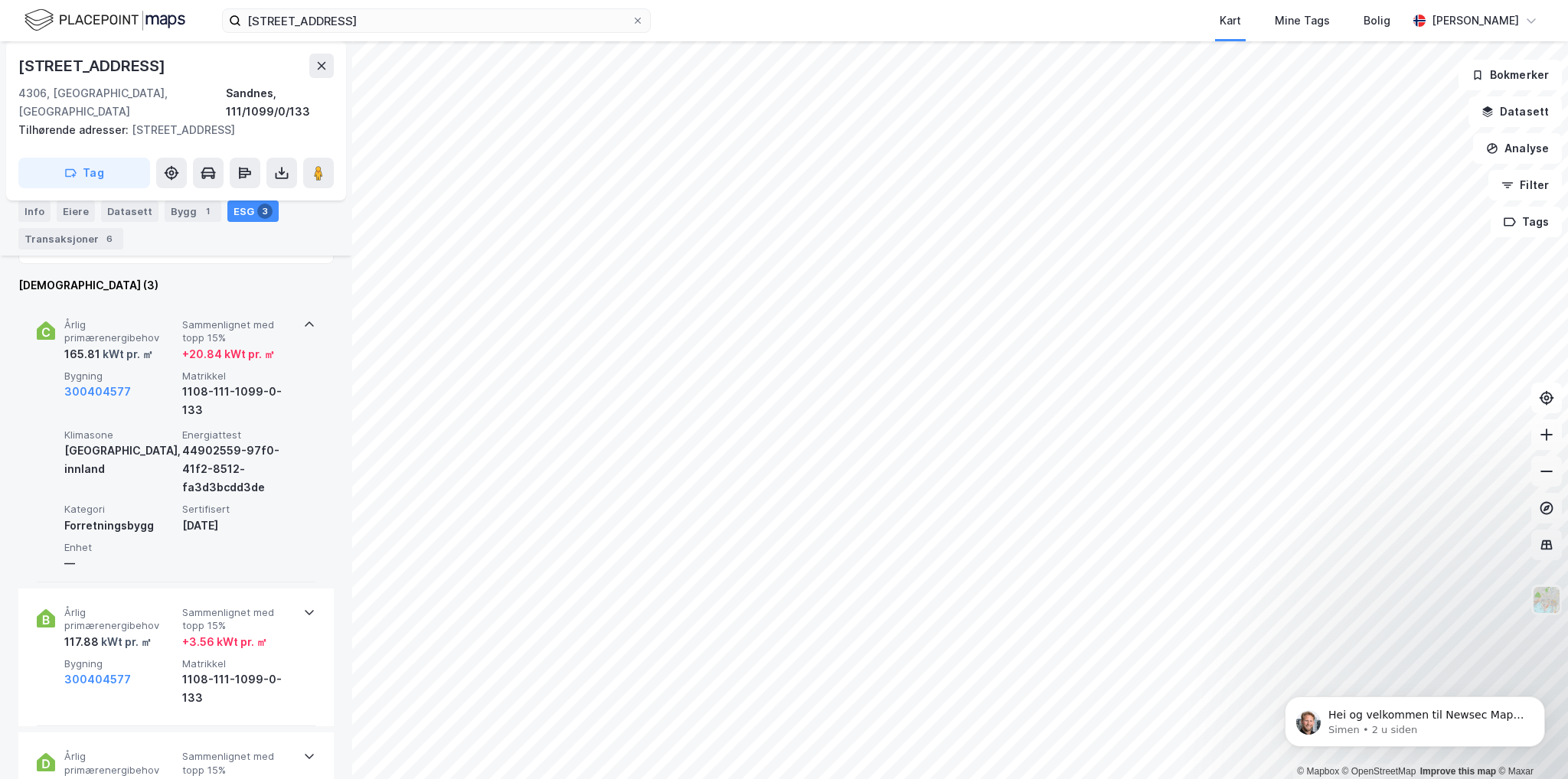
scroll to position [765, 0]
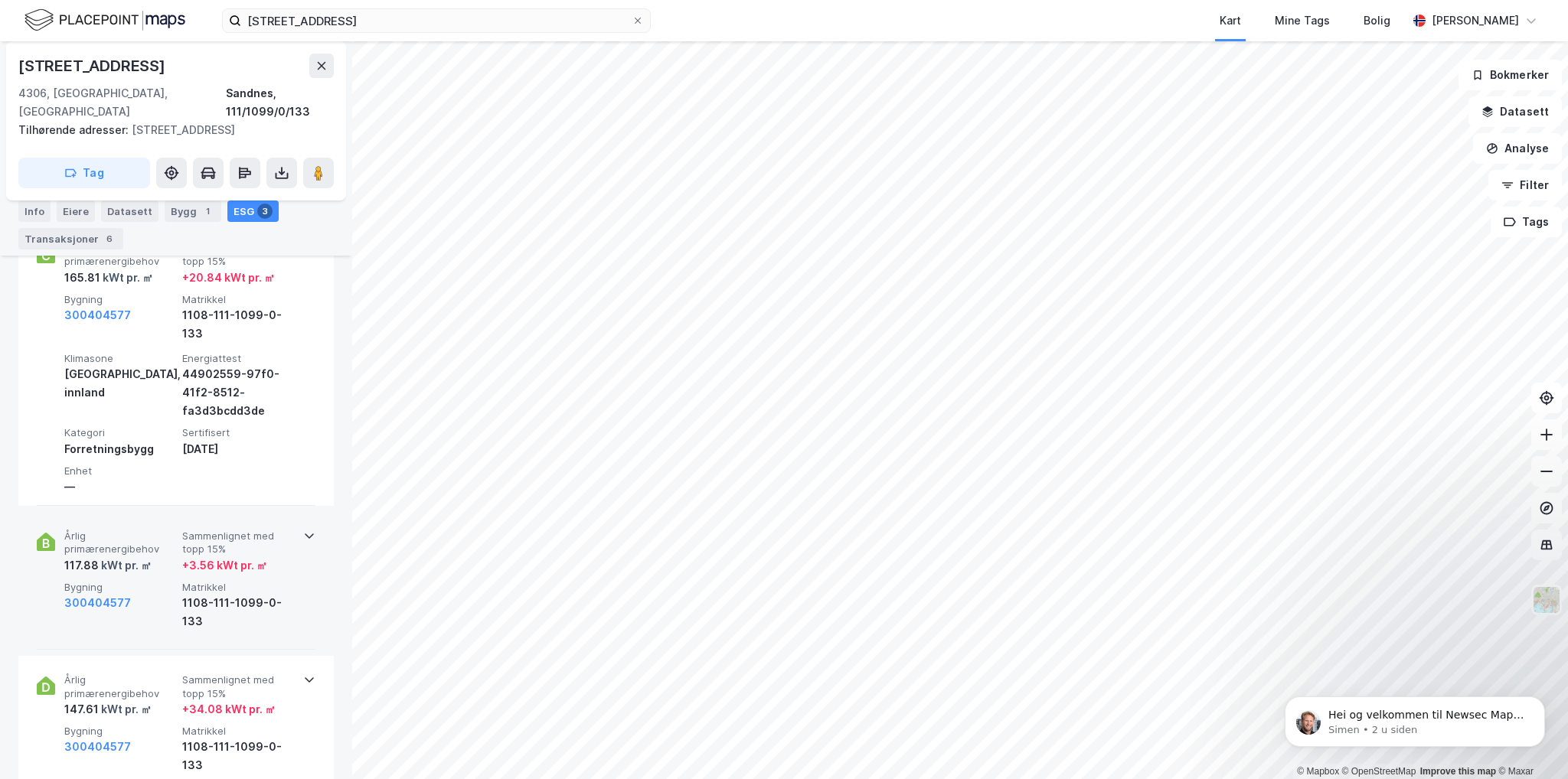
click at [303, 529] on icon at bounding box center [309, 535] width 12 height 12
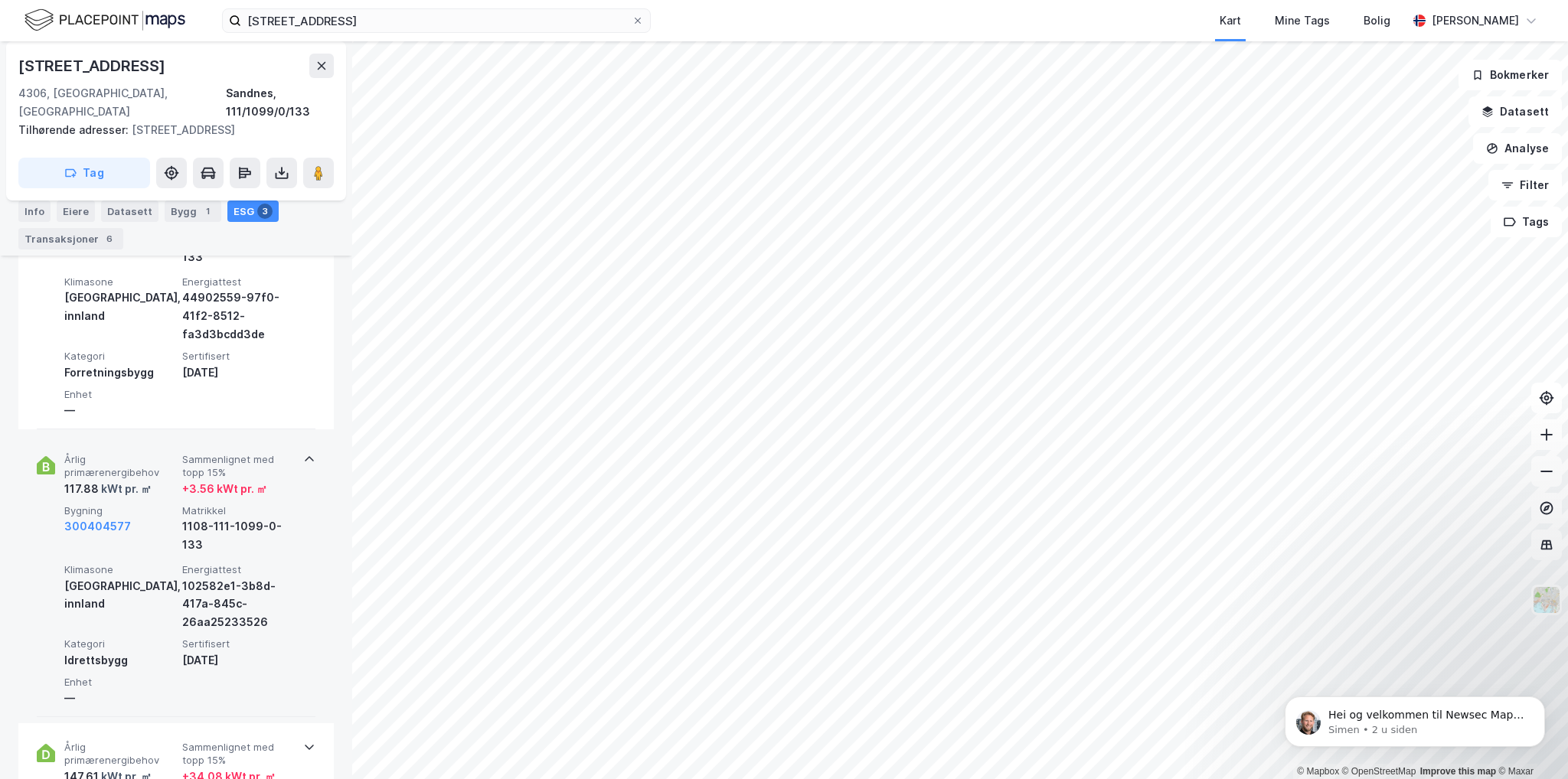
scroll to position [995, 0]
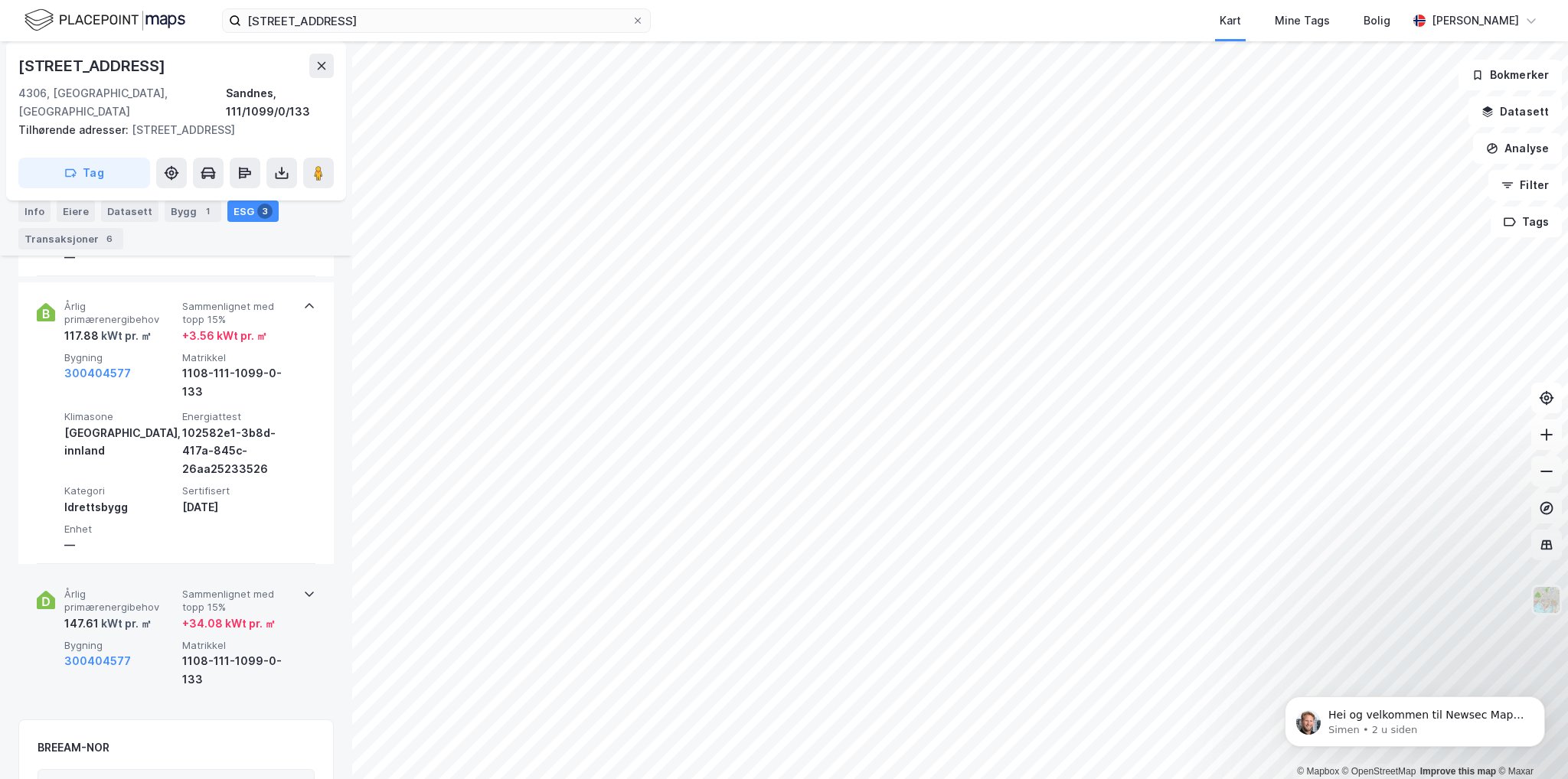
click at [303, 588] on icon at bounding box center [309, 593] width 12 height 12
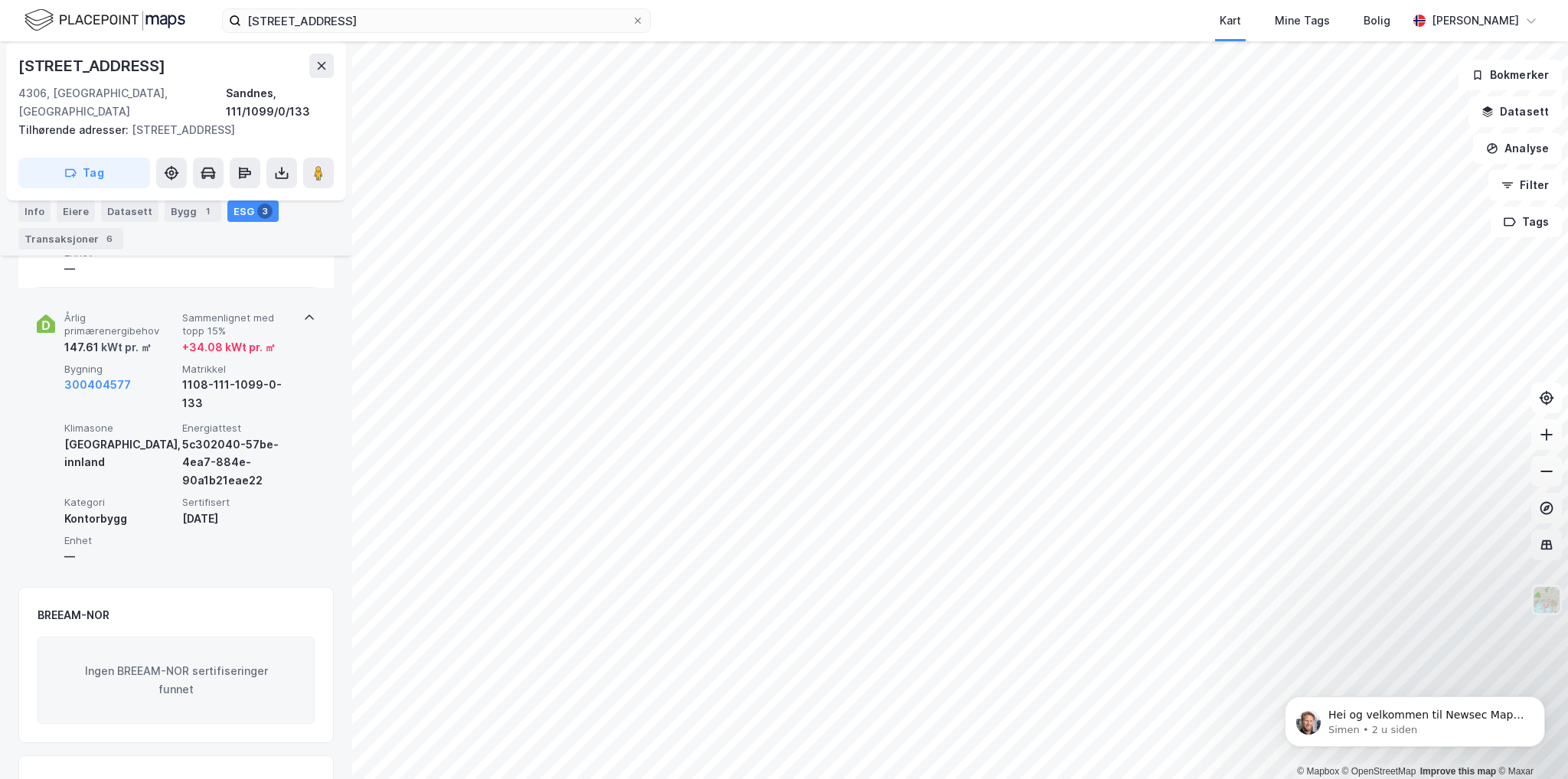
scroll to position [1248, 0]
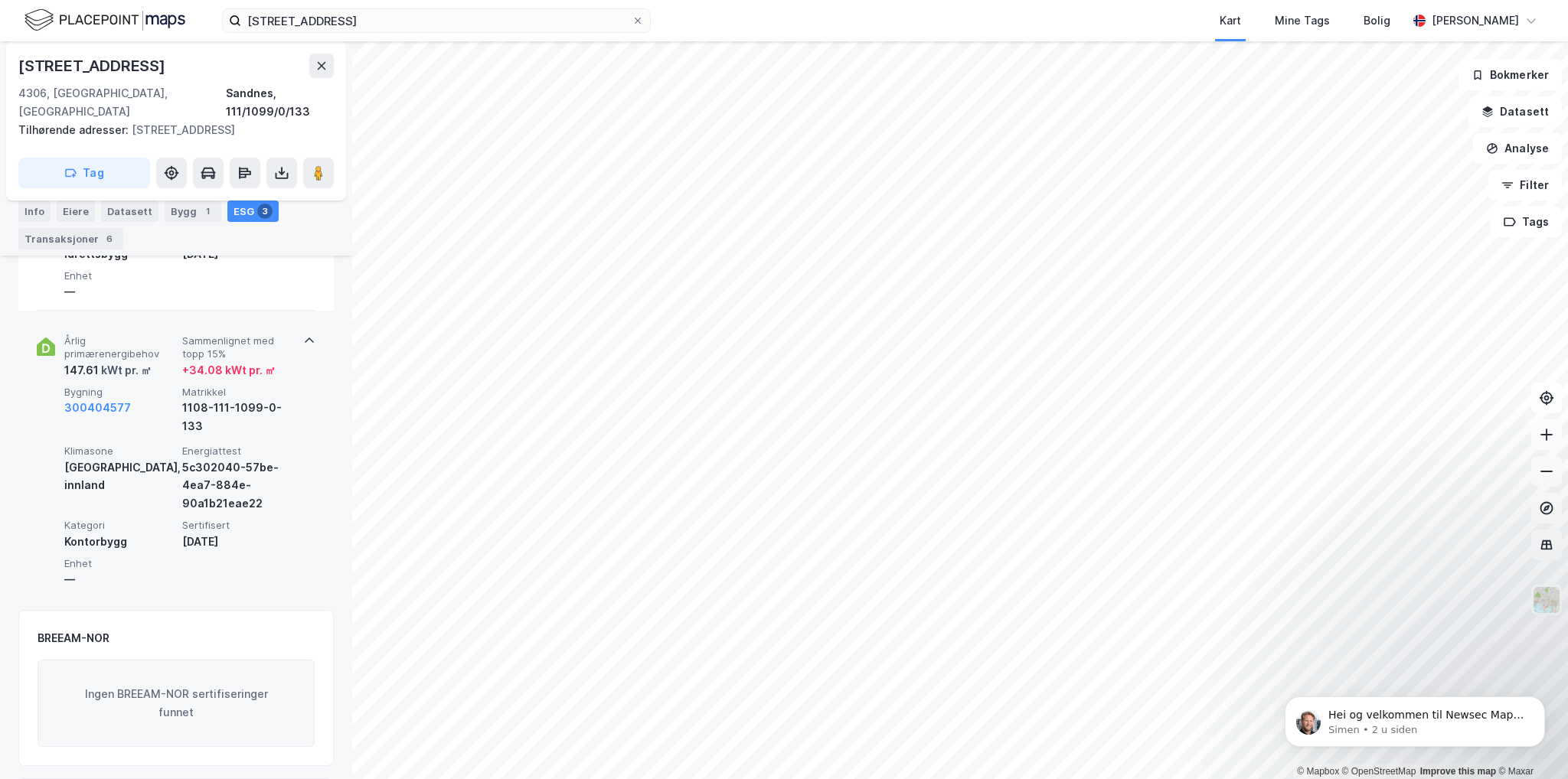
click at [219, 361] on div "+ 34.08 kWt pr. ㎡" at bounding box center [229, 370] width 94 height 18
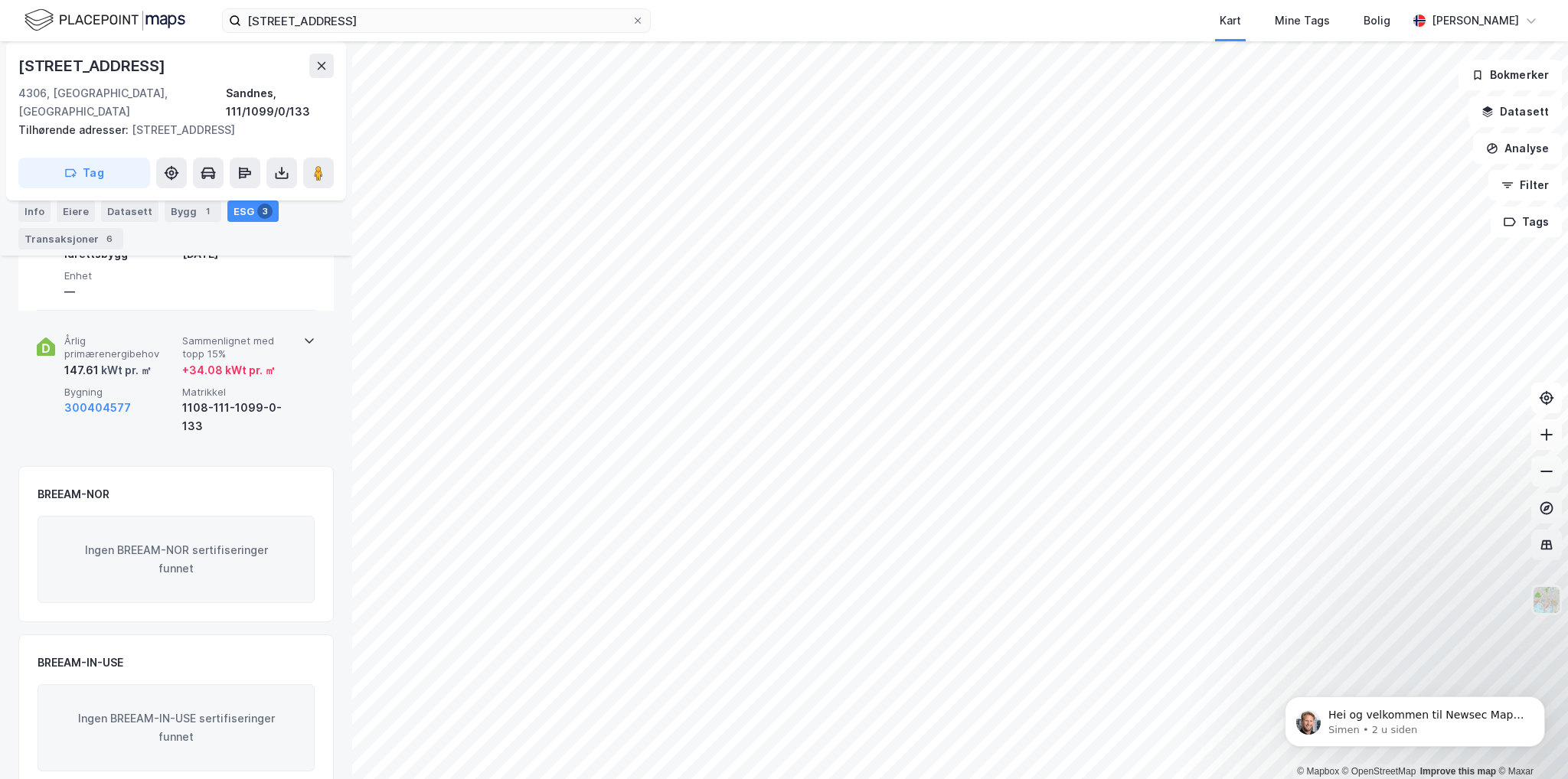
click at [219, 361] on div "+ 34.08 kWt pr. ㎡" at bounding box center [229, 370] width 94 height 18
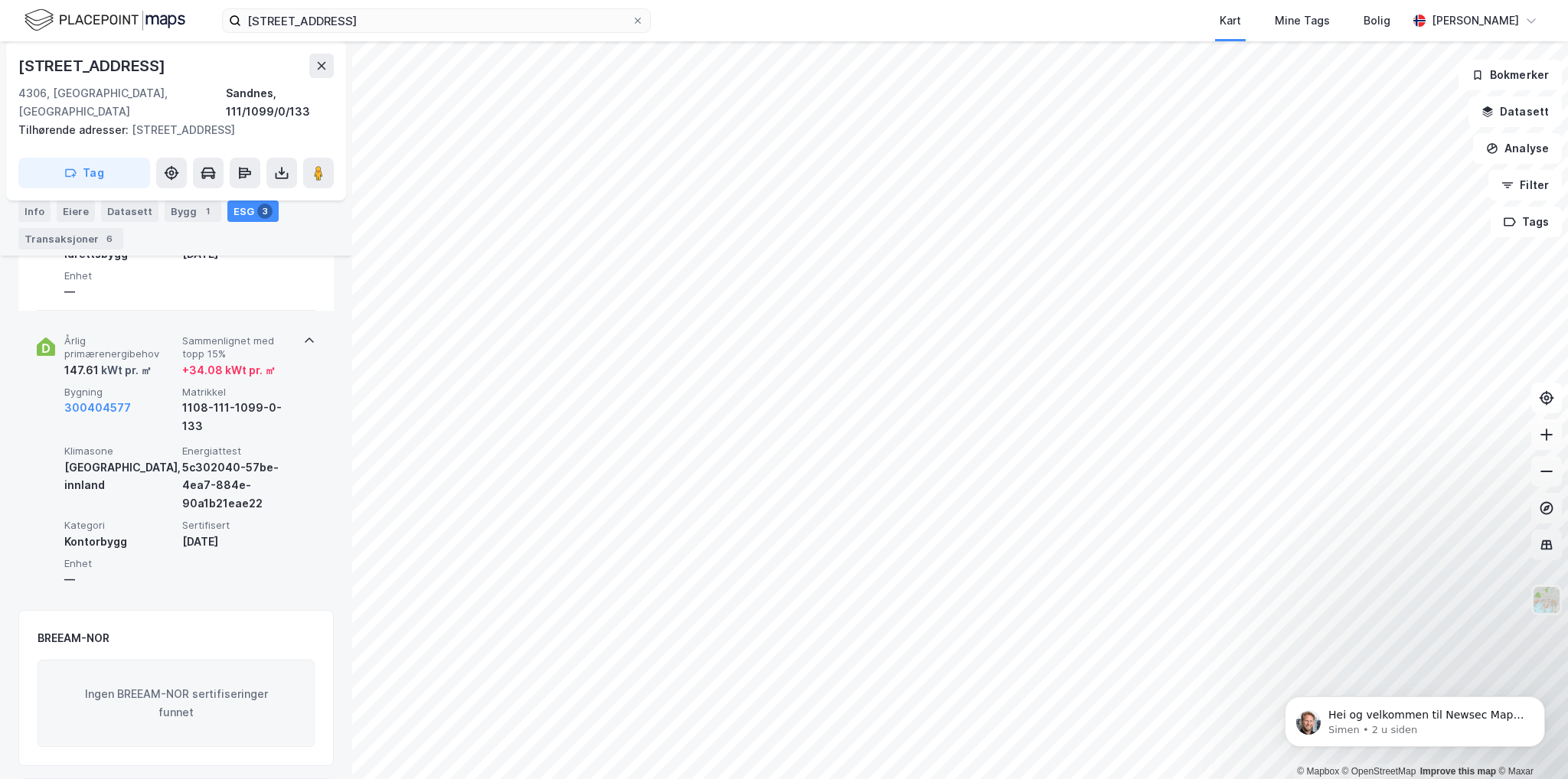
click at [119, 458] on div "[GEOGRAPHIC_DATA], innland" at bounding box center [120, 476] width 112 height 37
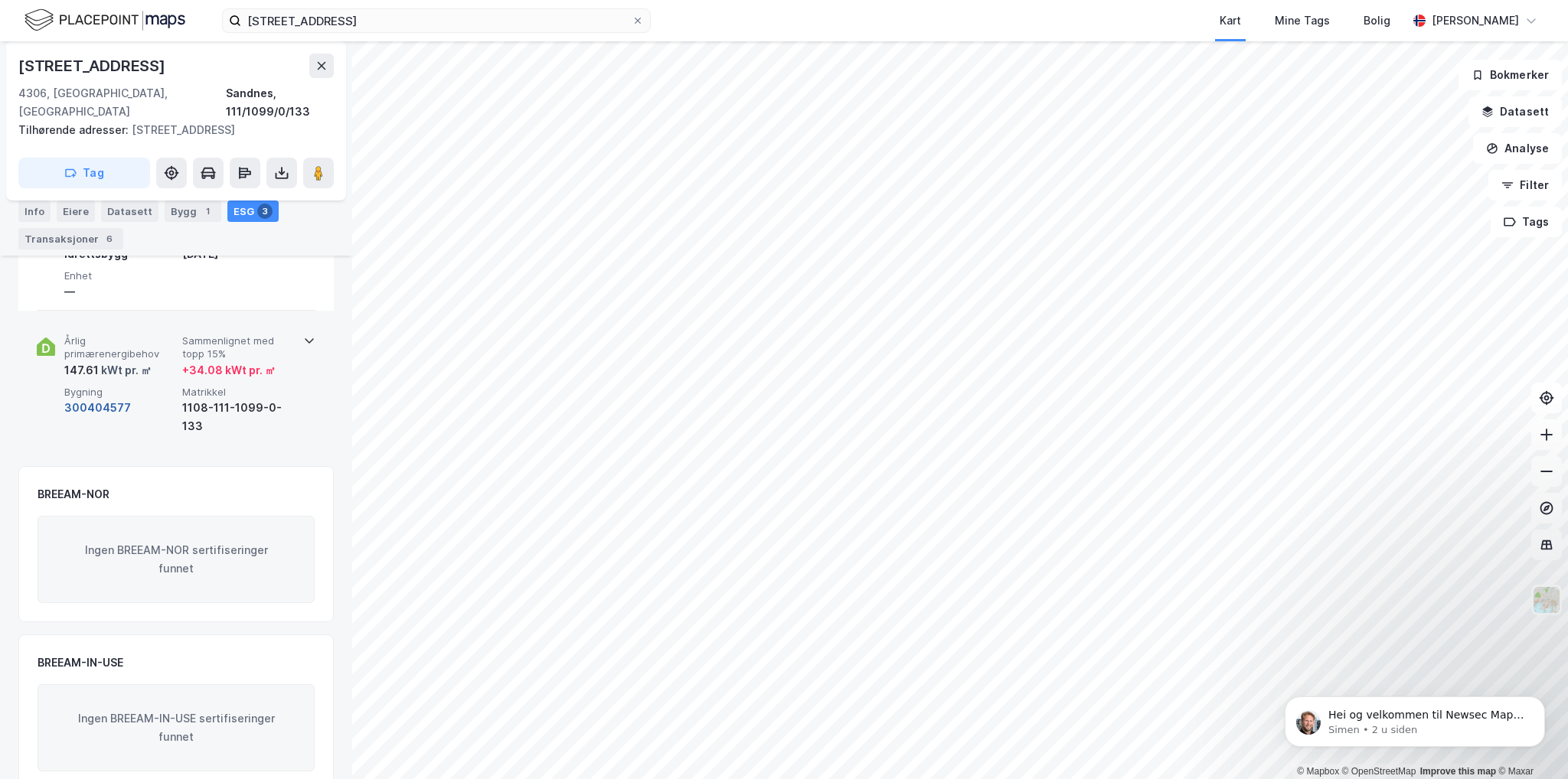
click at [107, 399] on button "300404577" at bounding box center [97, 408] width 67 height 18
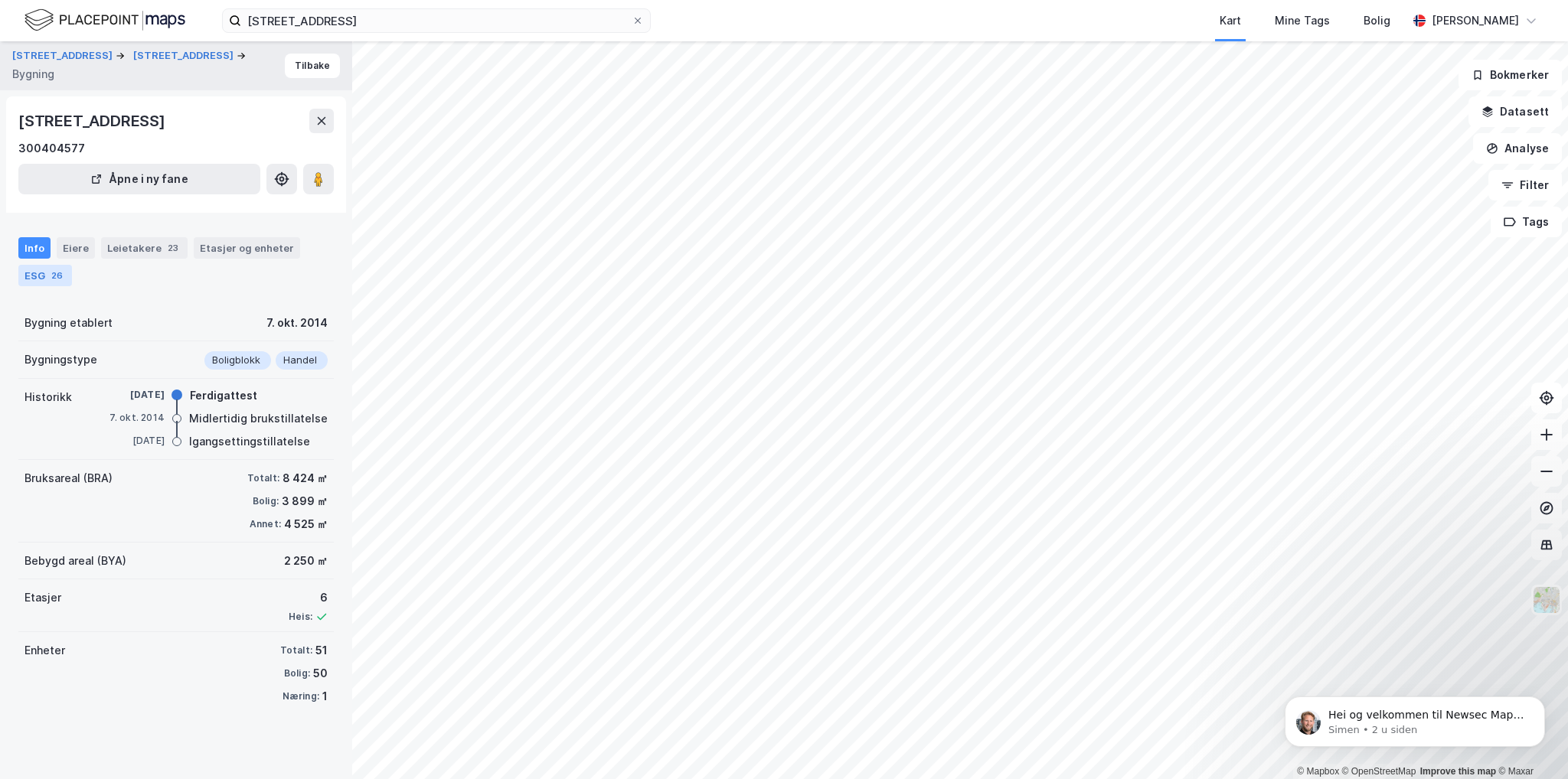
click at [48, 280] on div "ESG 26" at bounding box center [44, 275] width 53 height 21
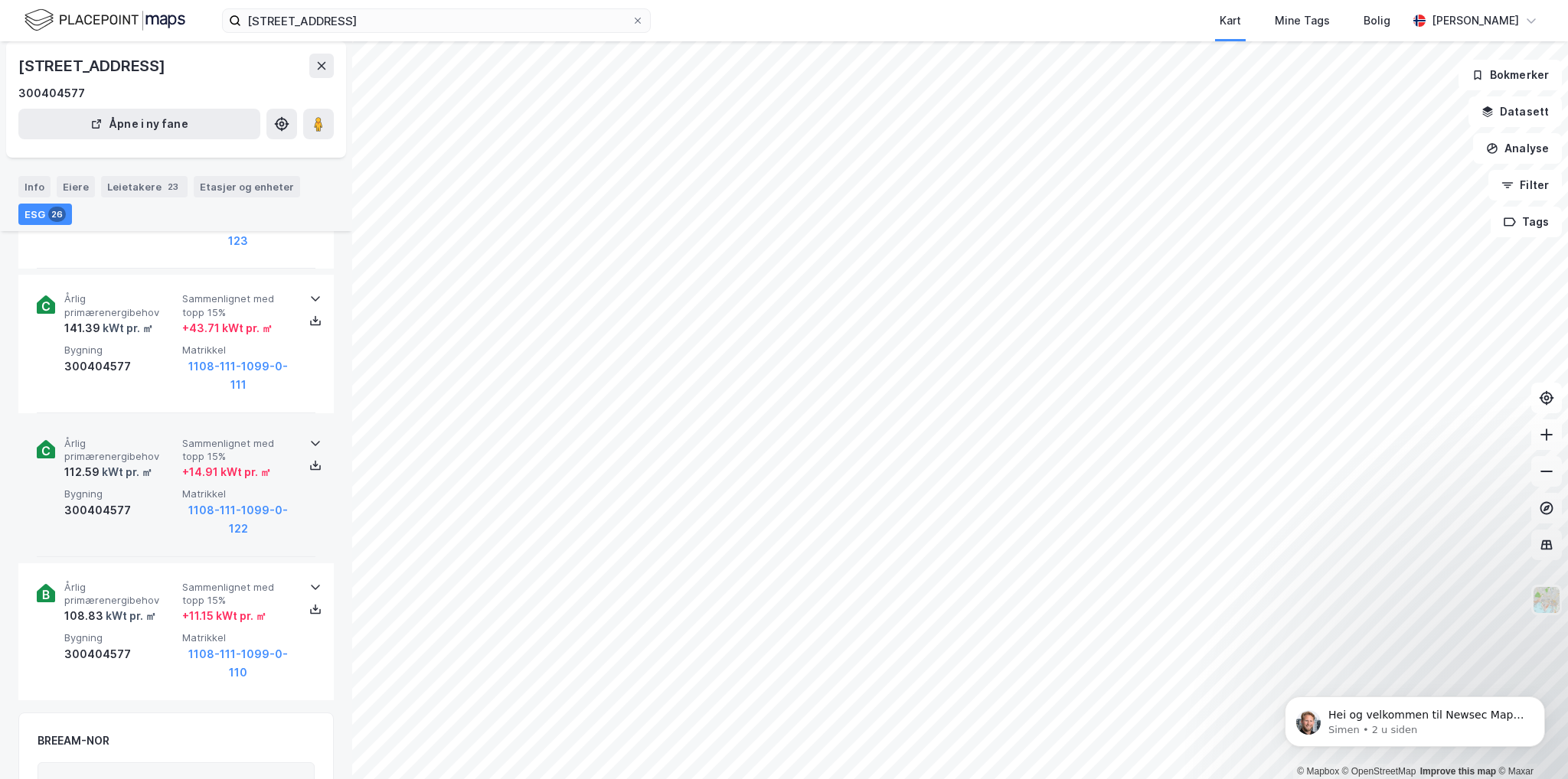
scroll to position [3697, 0]
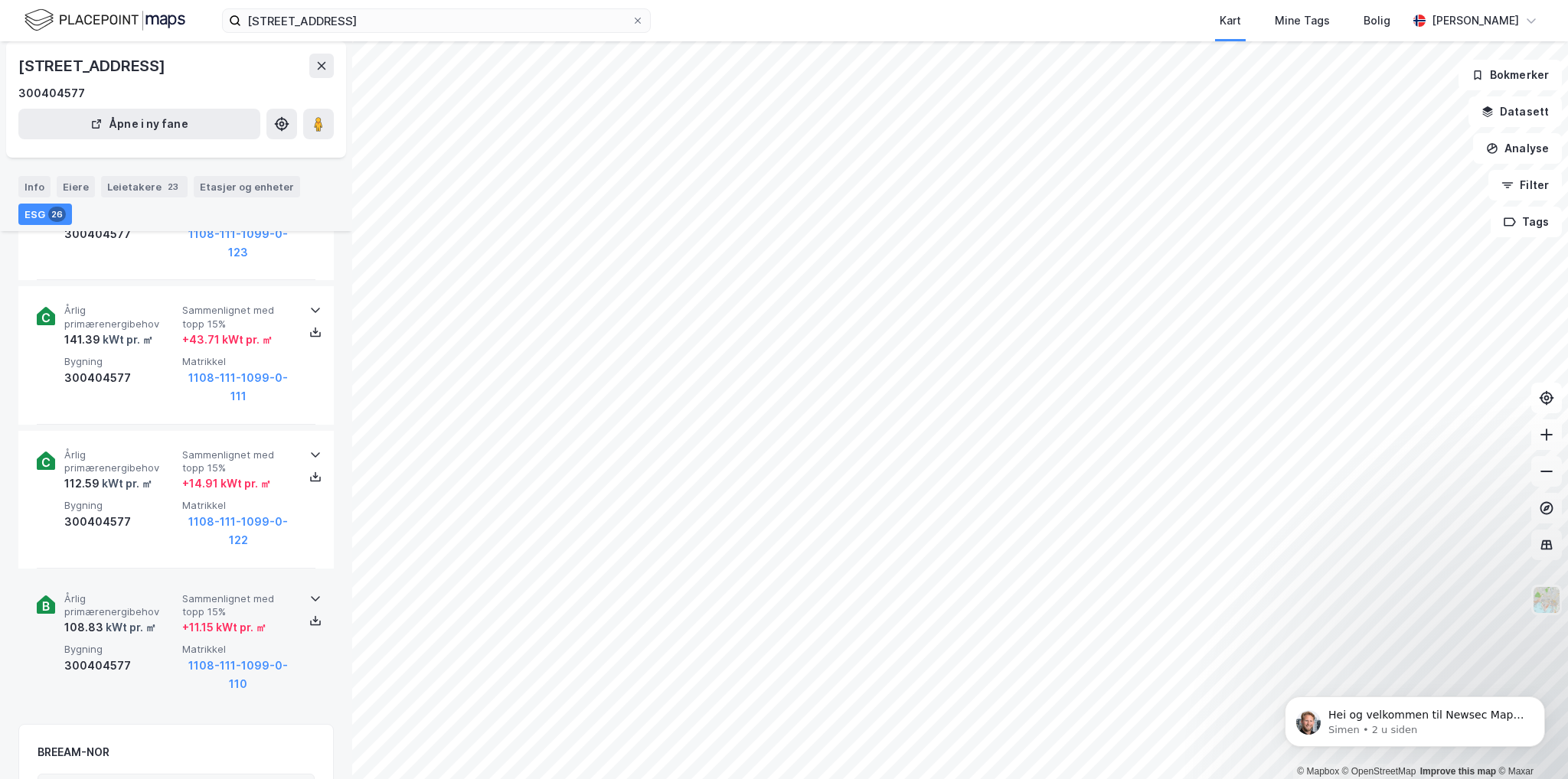
click at [315, 592] on icon at bounding box center [315, 598] width 12 height 12
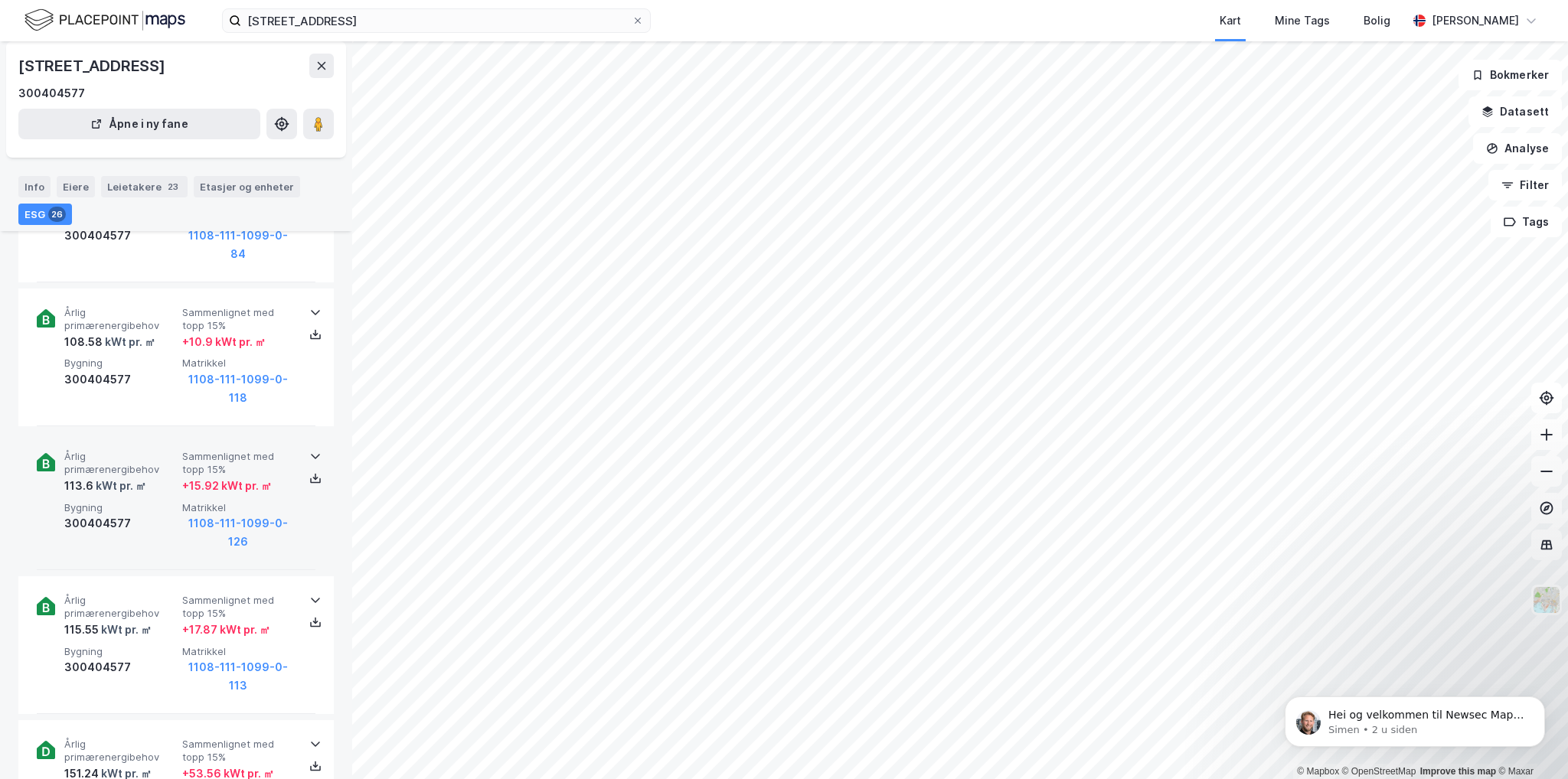
scroll to position [2122, 0]
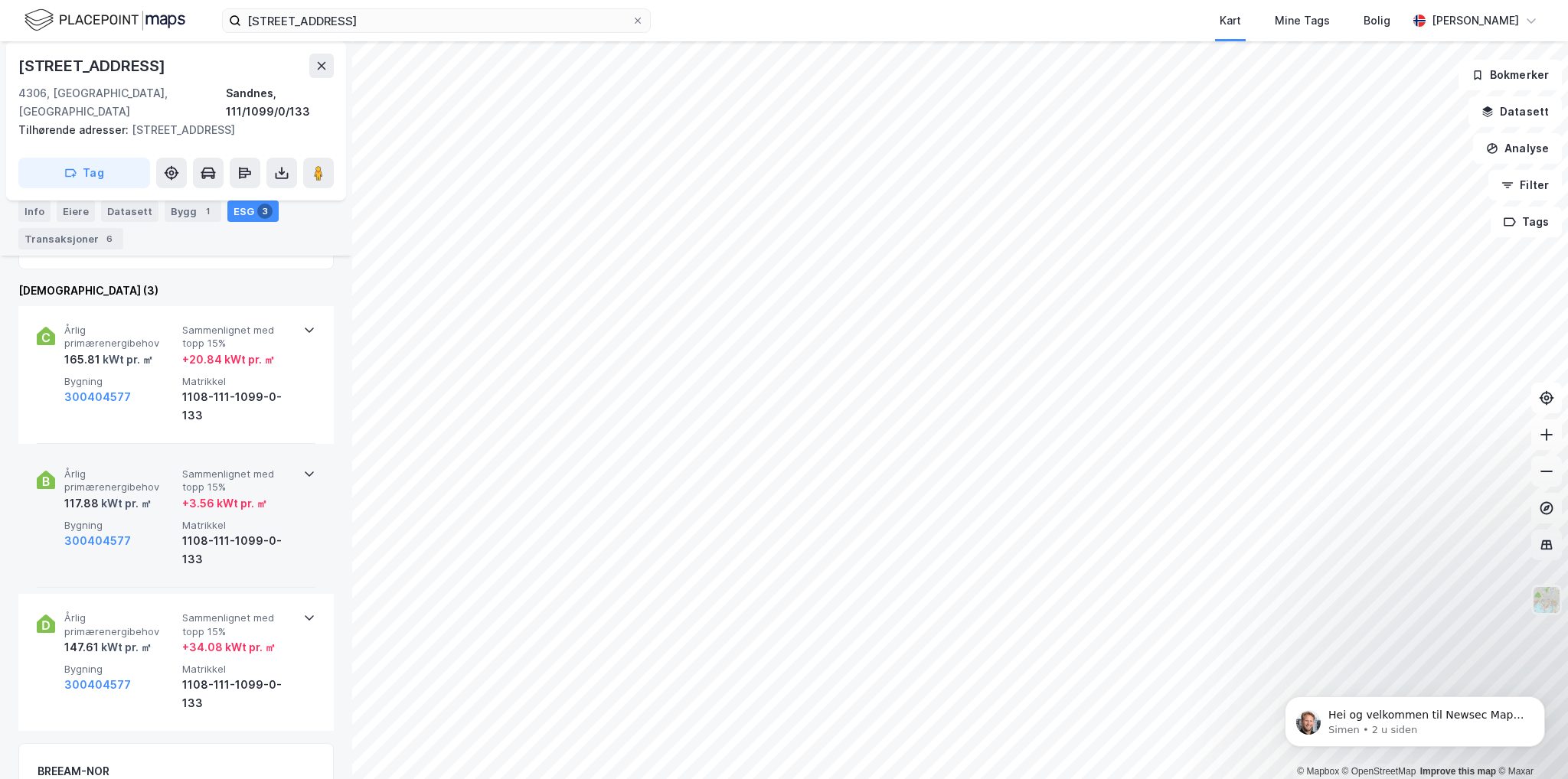
scroll to position [663, 0]
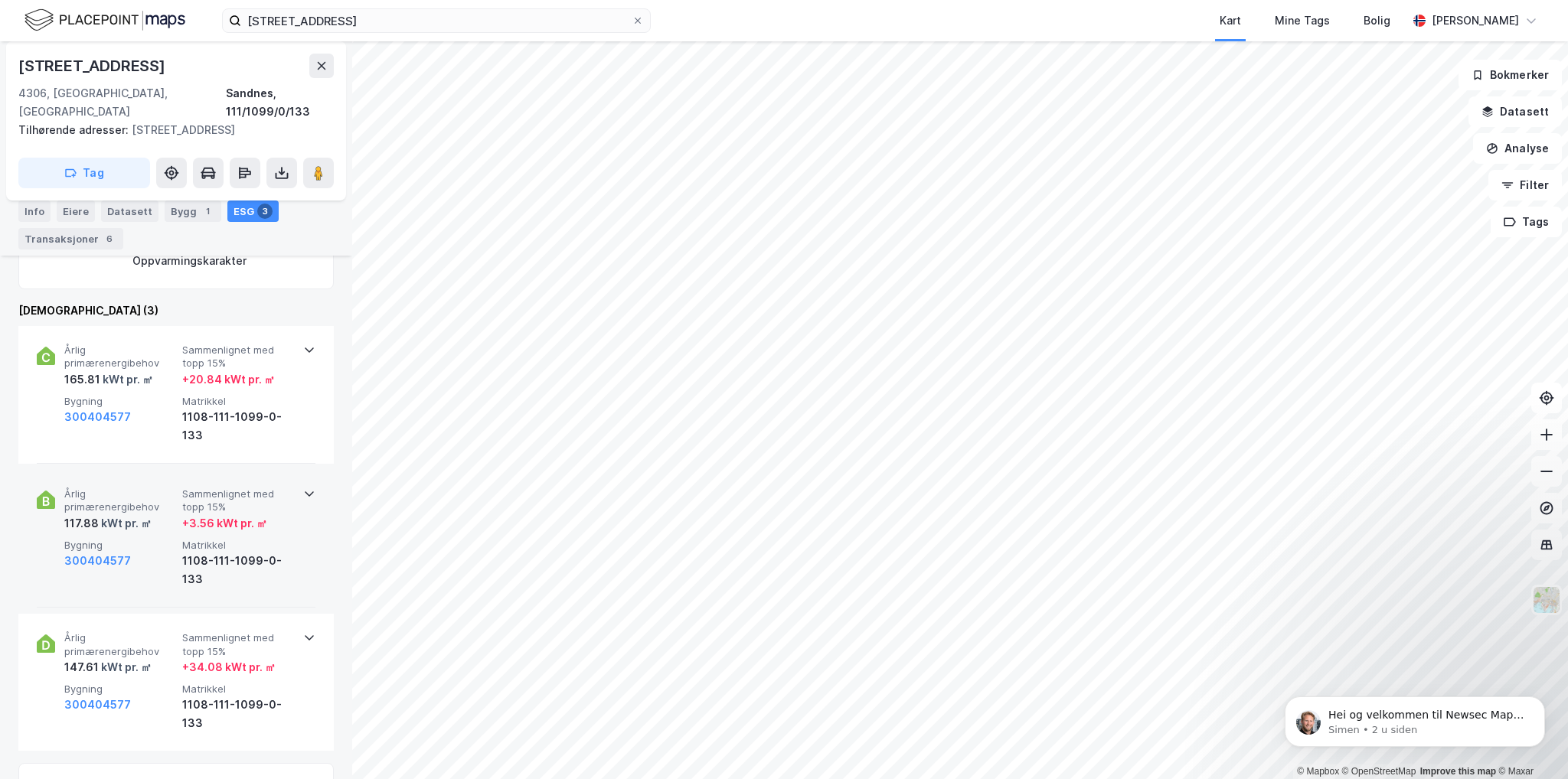
click at [305, 491] on icon at bounding box center [309, 493] width 9 height 6
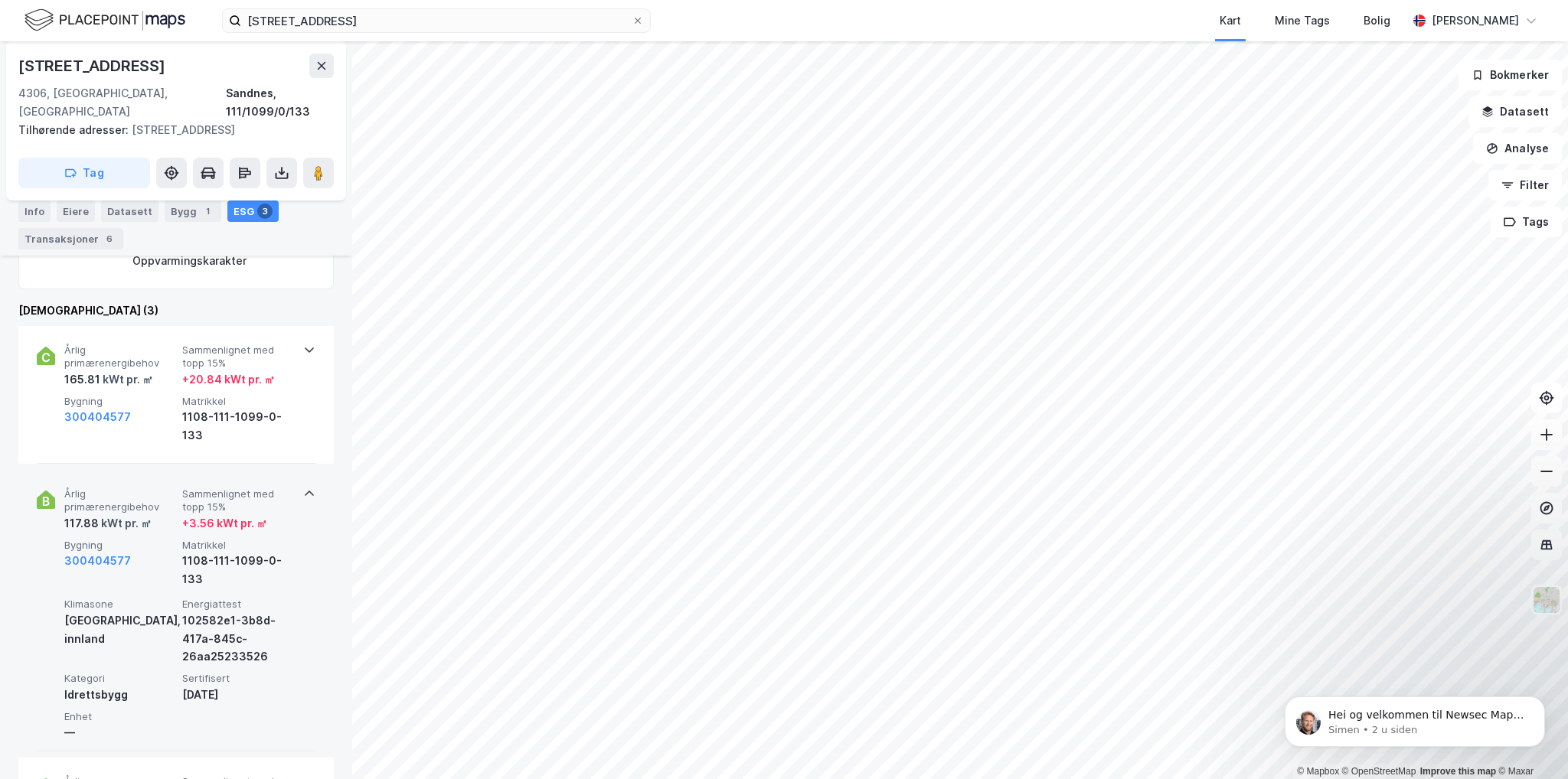
click at [294, 470] on div "Årlig primærenergibehov 117.88 kWt pr. ㎡ Sammenlignet med [PERSON_NAME] 15% + 3…" at bounding box center [176, 610] width 278 height 282
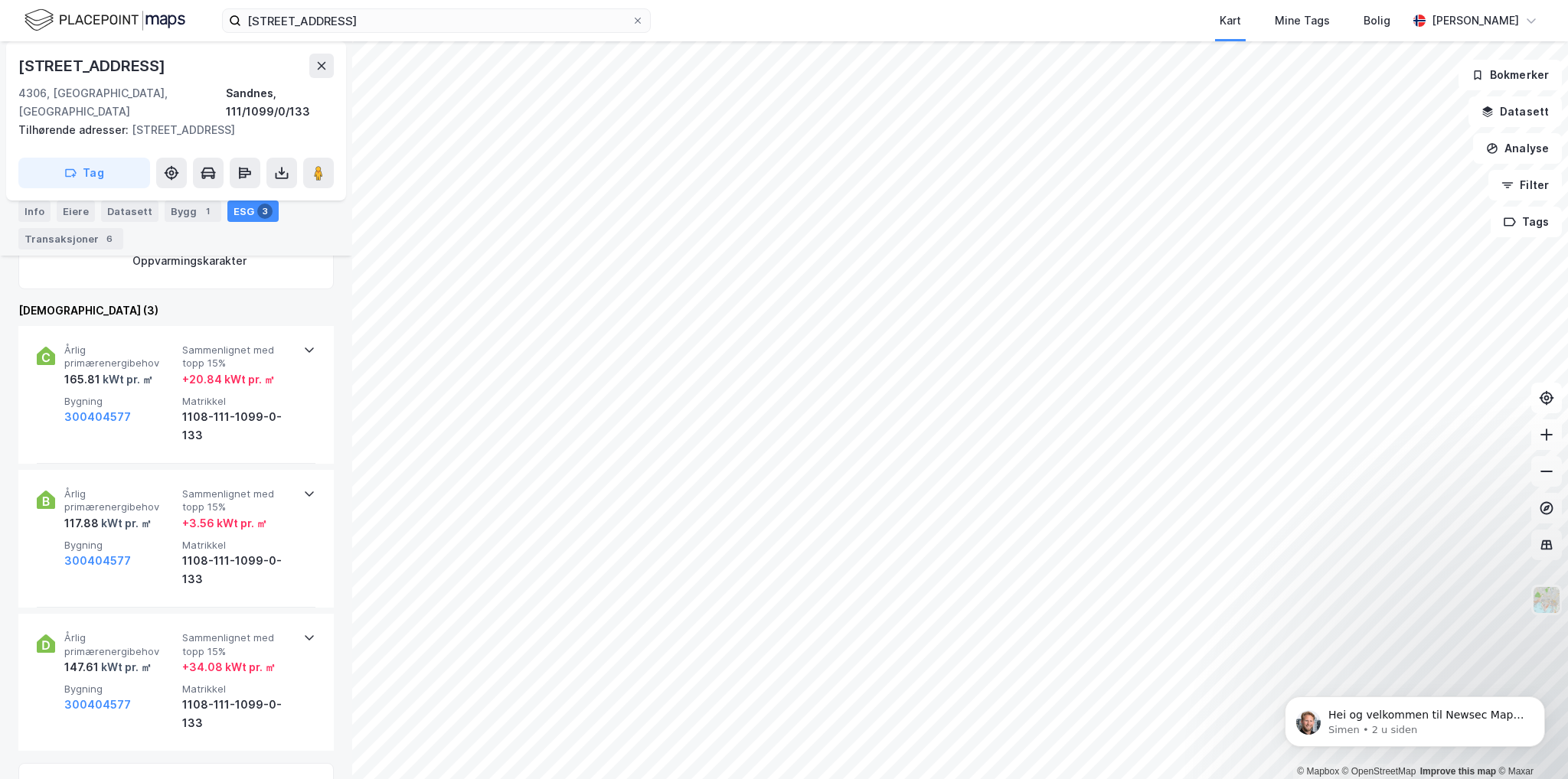
click at [303, 488] on icon at bounding box center [309, 493] width 12 height 12
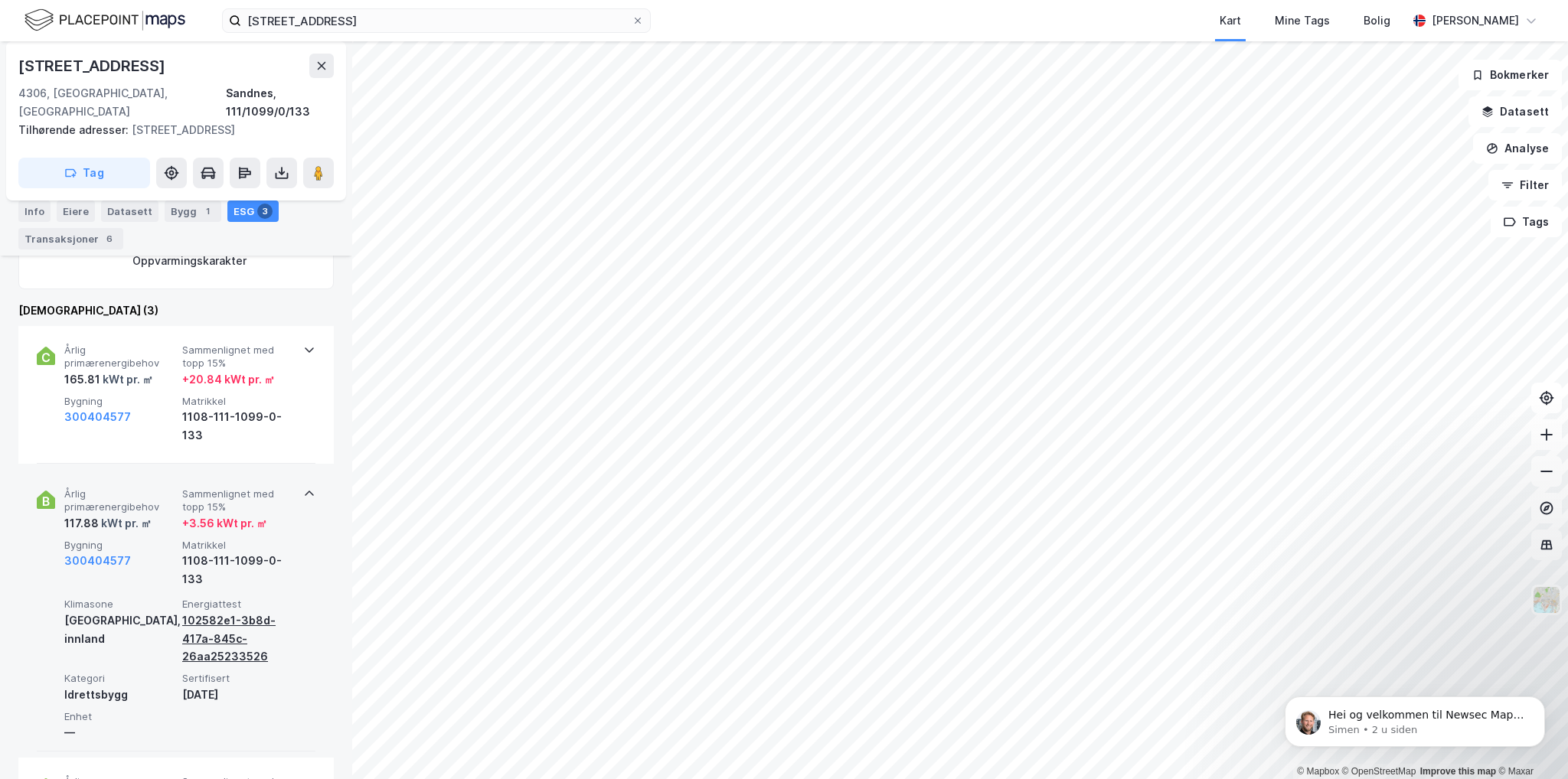
click at [223, 616] on div "102582e1-3b8d-417a-845c-26aa25233526" at bounding box center [238, 639] width 112 height 55
click at [200, 612] on div "102582e1-3b8d-417a-845c-26aa25233526" at bounding box center [238, 639] width 112 height 55
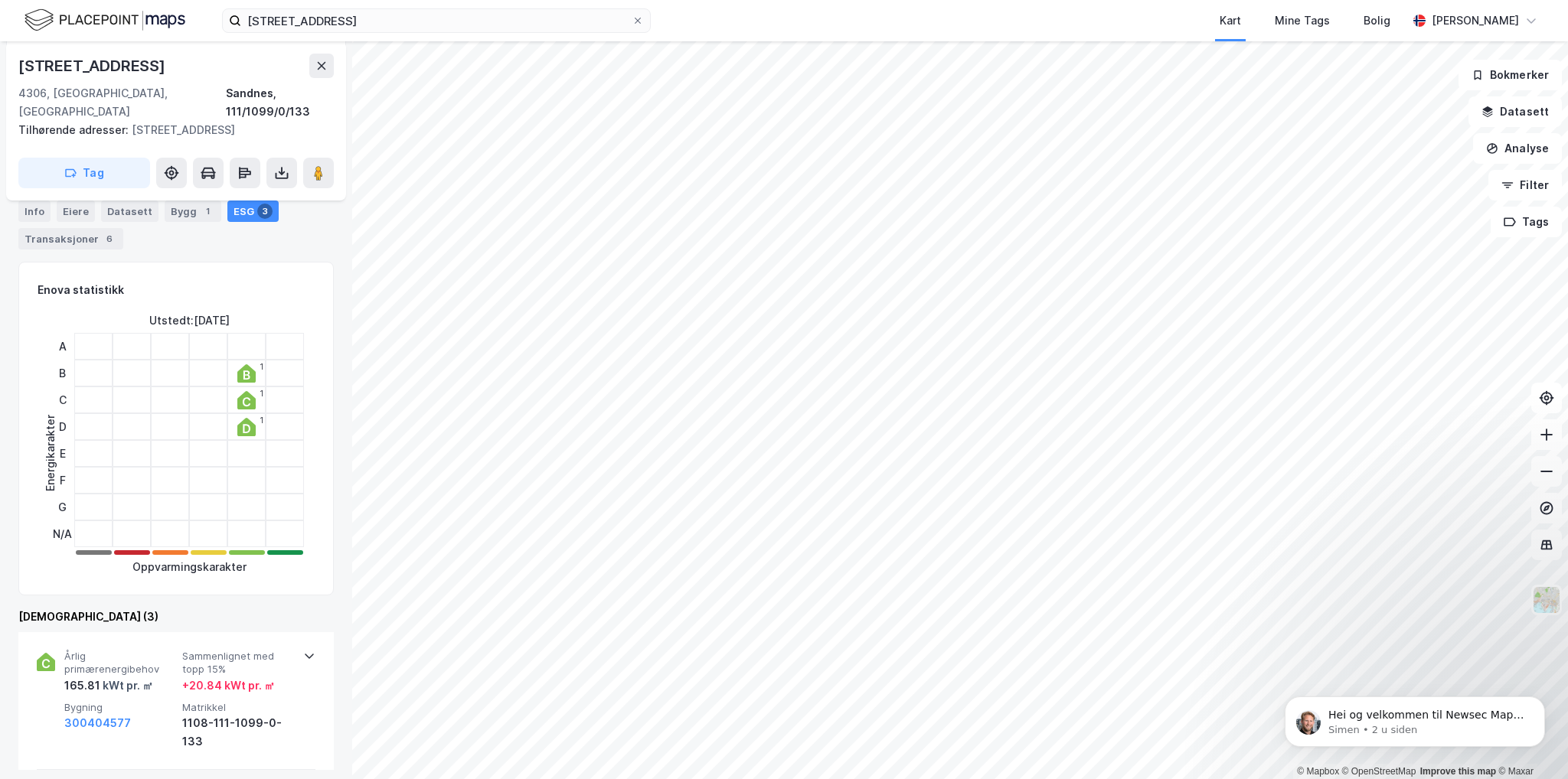
scroll to position [51, 0]
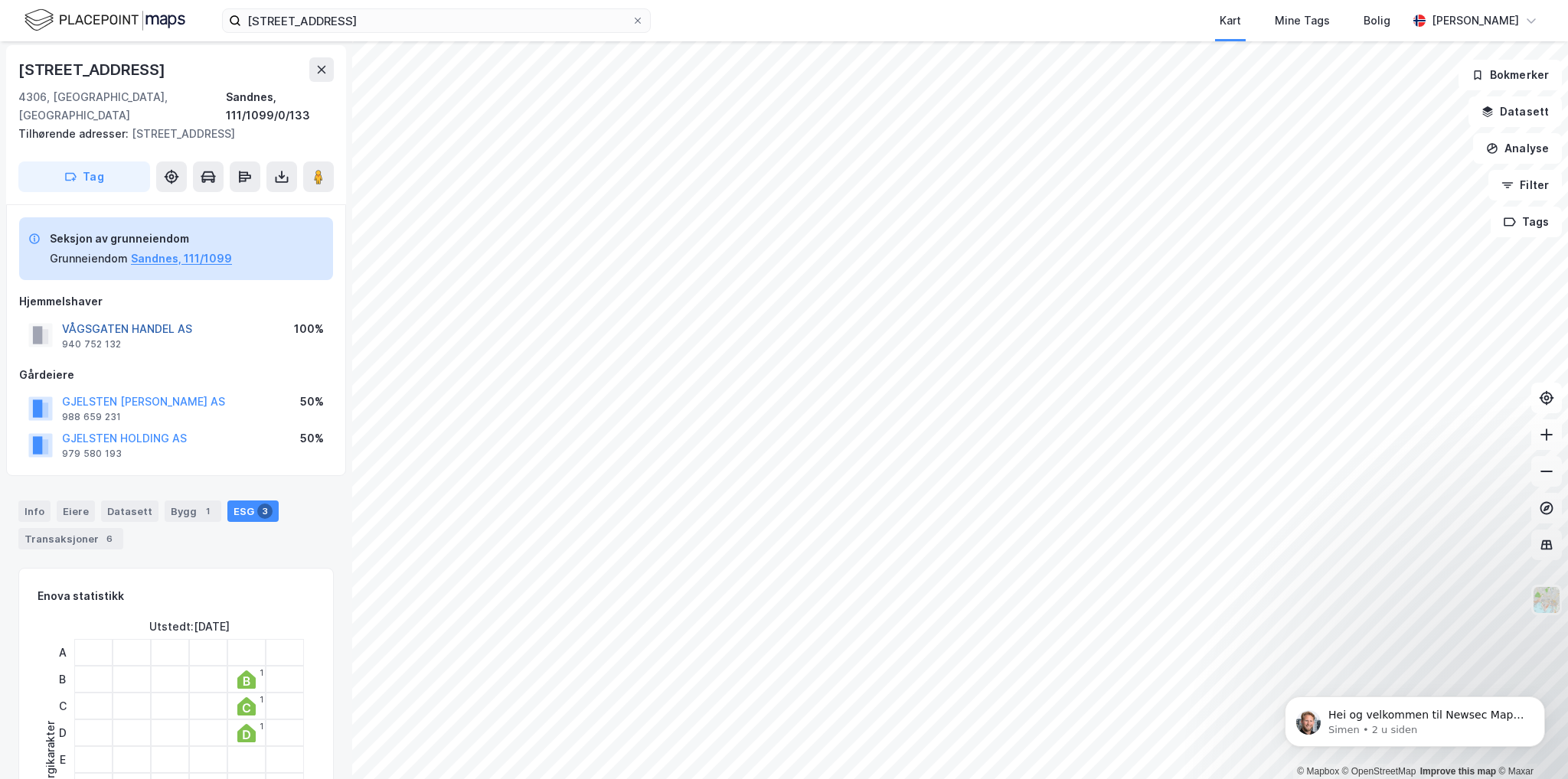
click at [0, 0] on button "VÅGSGATEN HANDEL AS" at bounding box center [0, 0] width 0 height 0
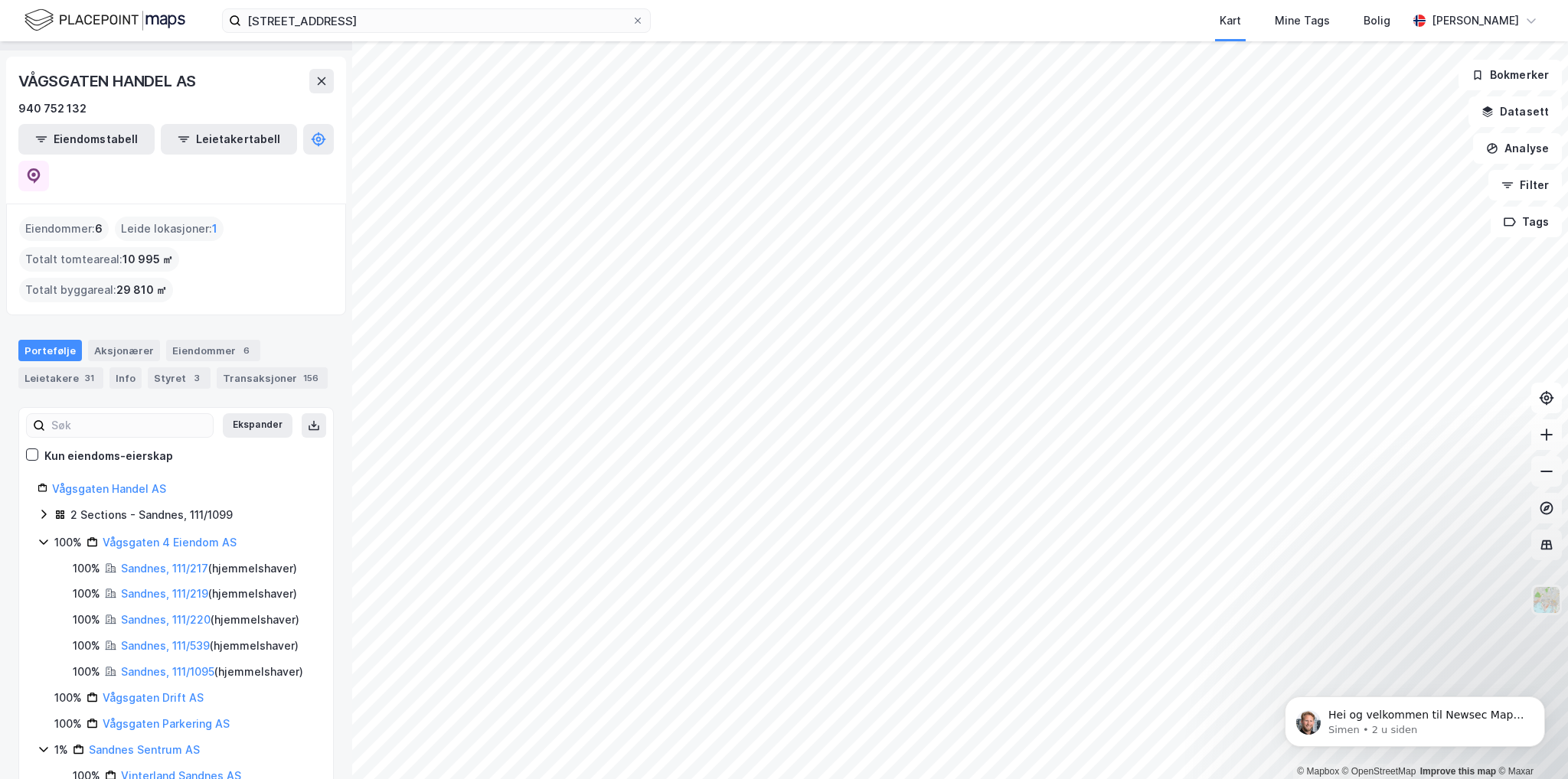
scroll to position [60, 0]
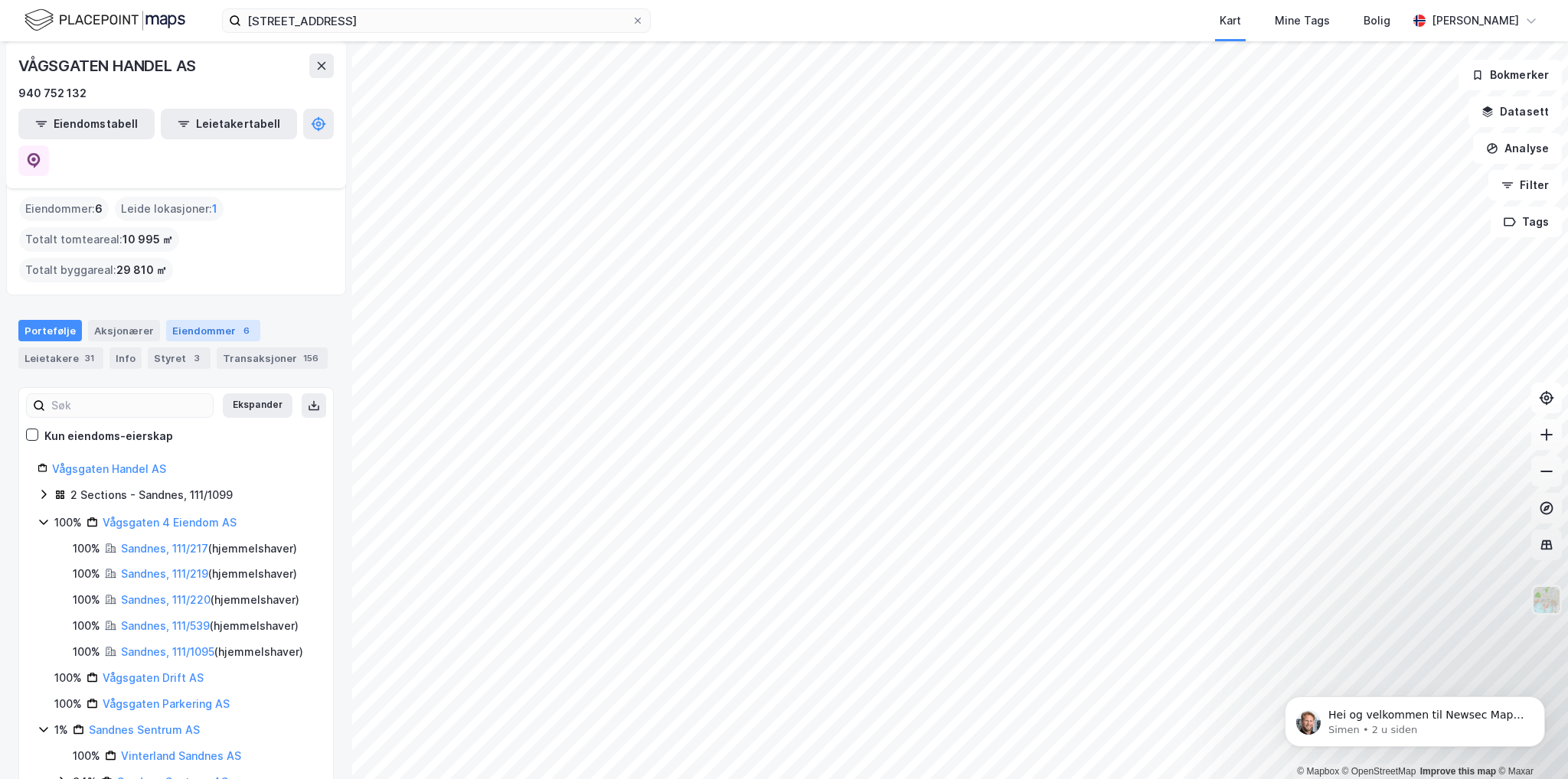
click at [205, 320] on div "Eiendommer 6" at bounding box center [213, 331] width 94 height 21
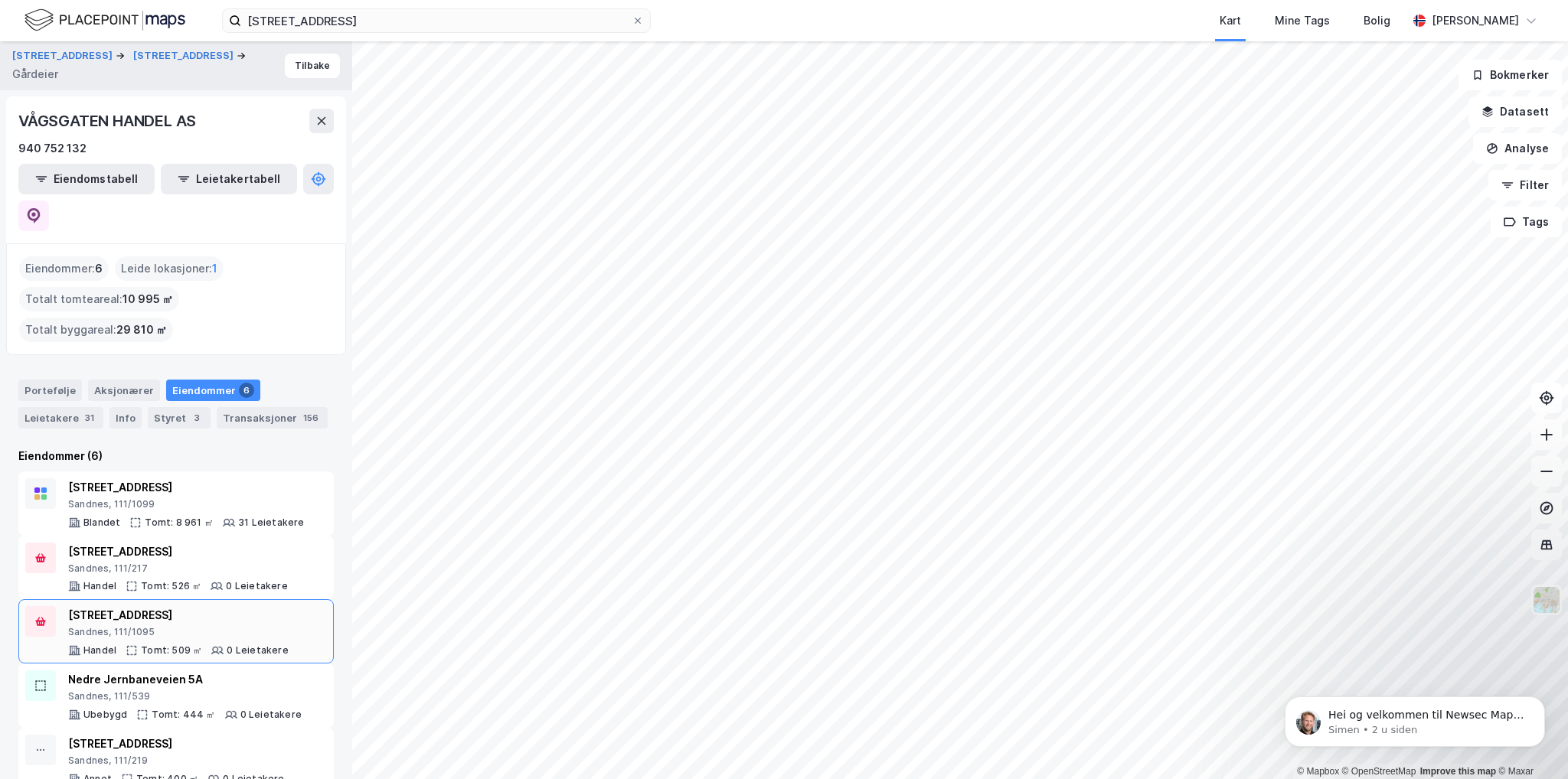
scroll to position [28, 0]
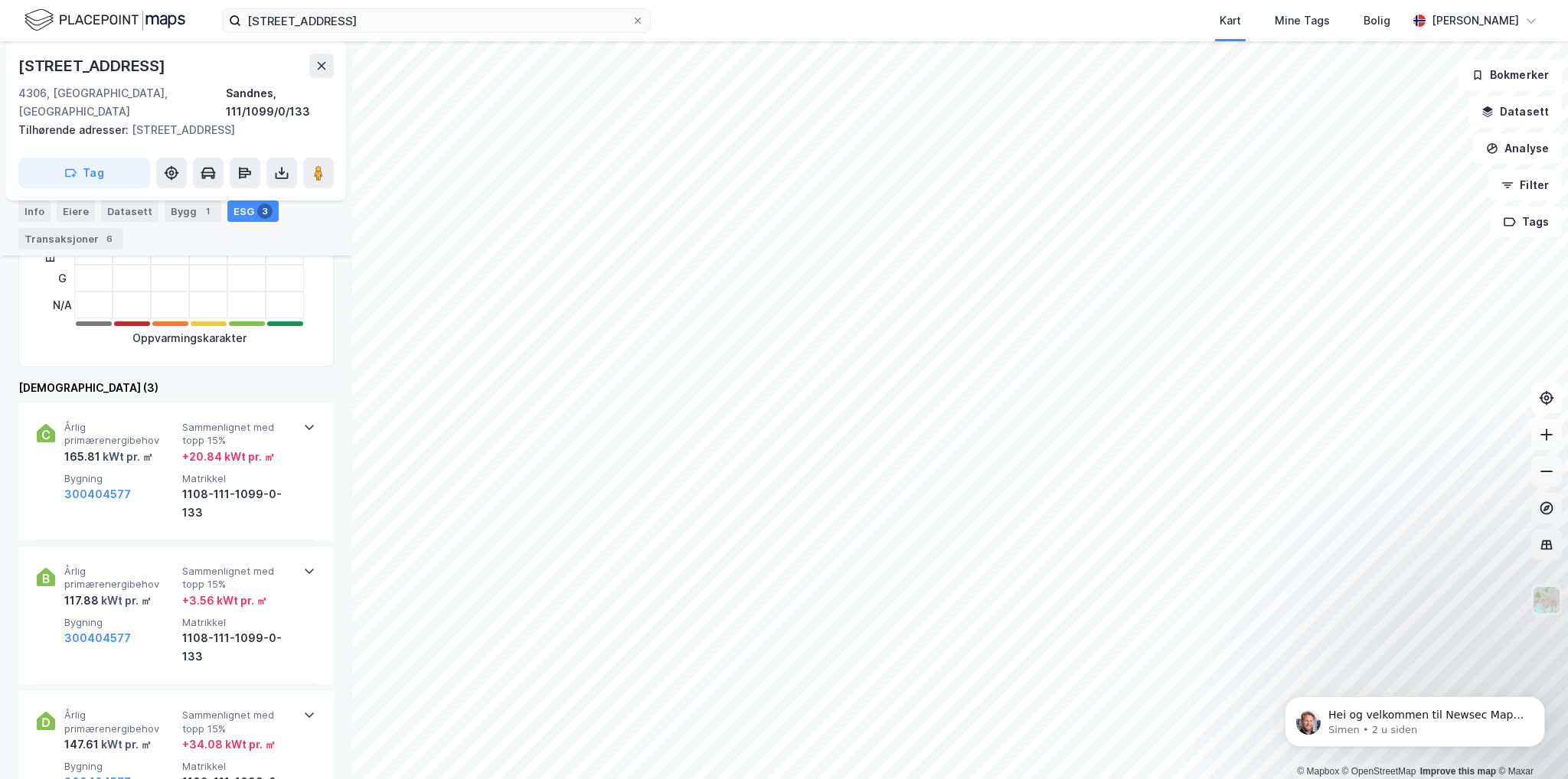
scroll to position [612, 0]
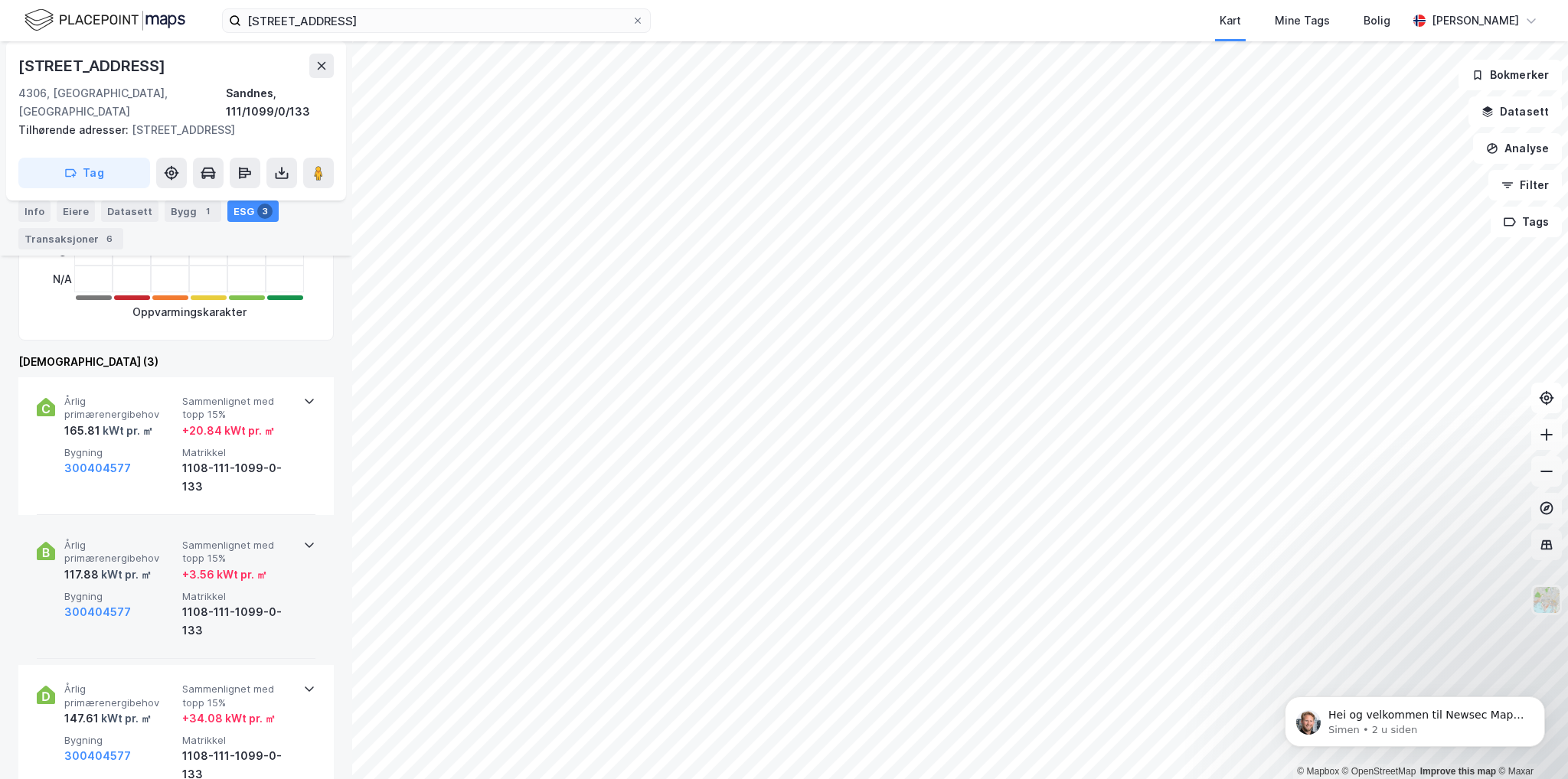
click at [303, 538] on icon at bounding box center [309, 544] width 12 height 12
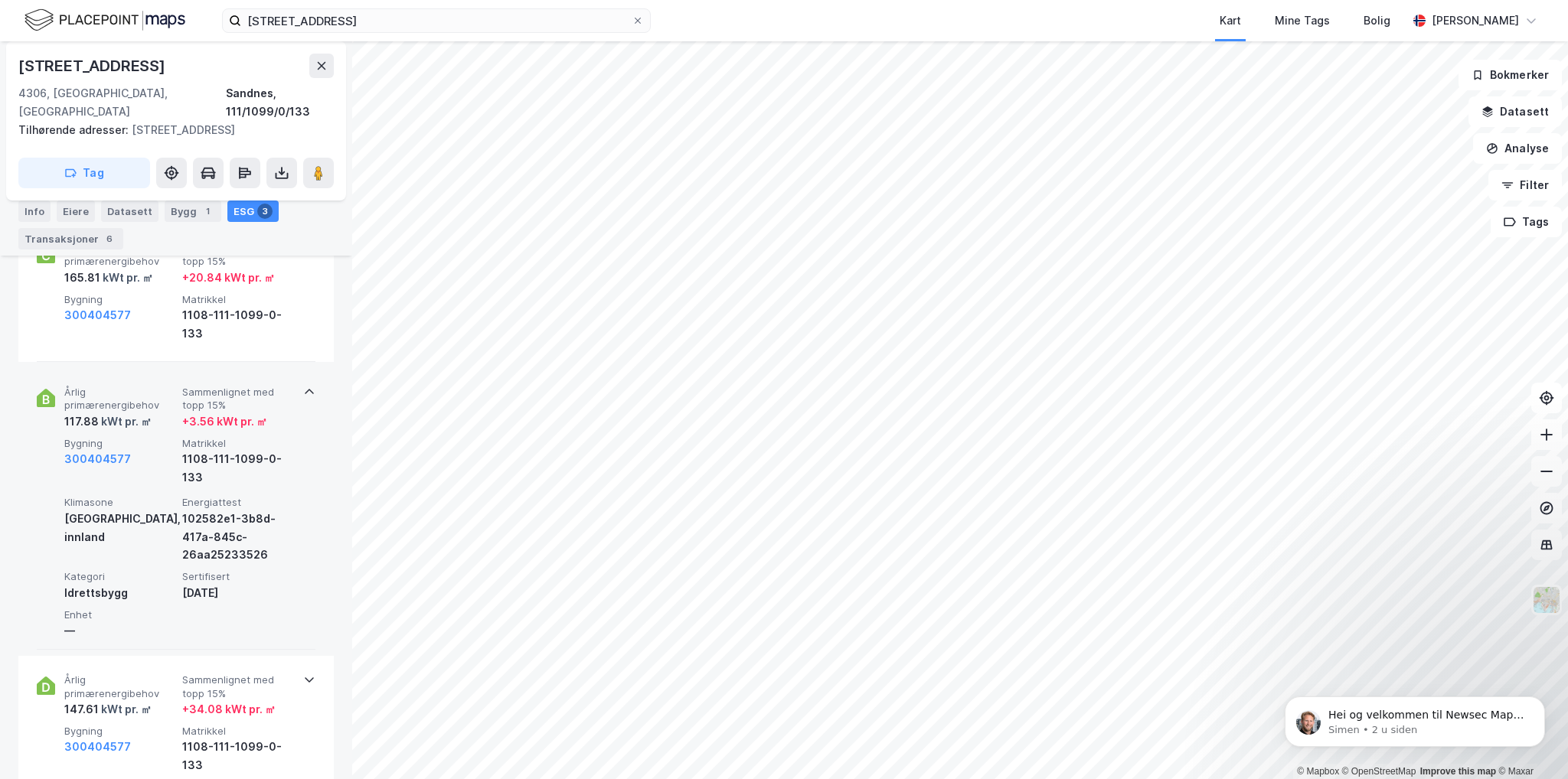
scroll to position [689, 0]
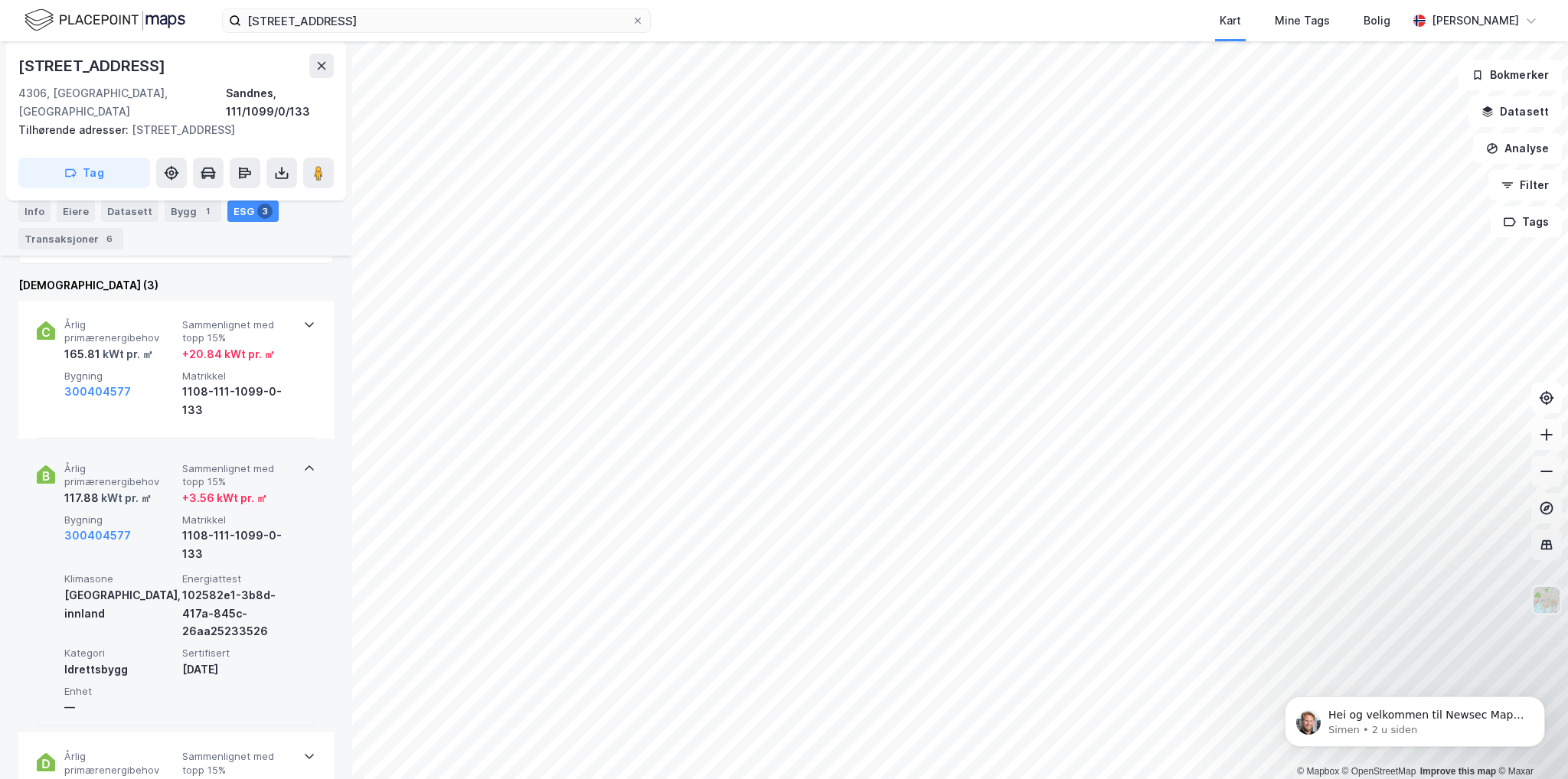
click at [160, 488] on div "Årlig primærenergibehov 117.88 kWt pr. ㎡ Sammenlignet med [PERSON_NAME] 15% + 3…" at bounding box center [179, 512] width 230 height 101
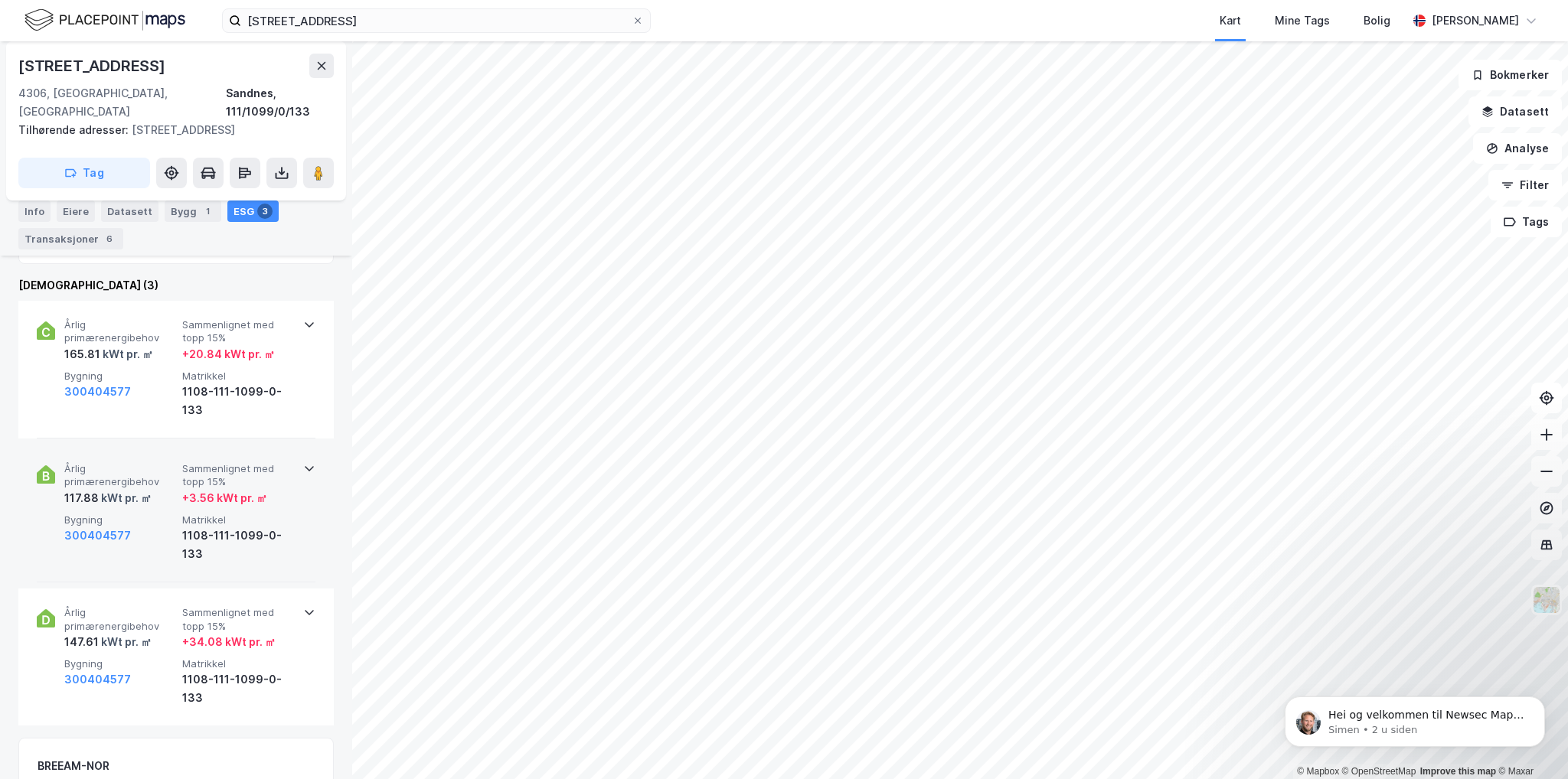
click at [161, 489] on div "117.88 kWt pr. ㎡" at bounding box center [120, 498] width 112 height 18
